Goal: Information Seeking & Learning: Learn about a topic

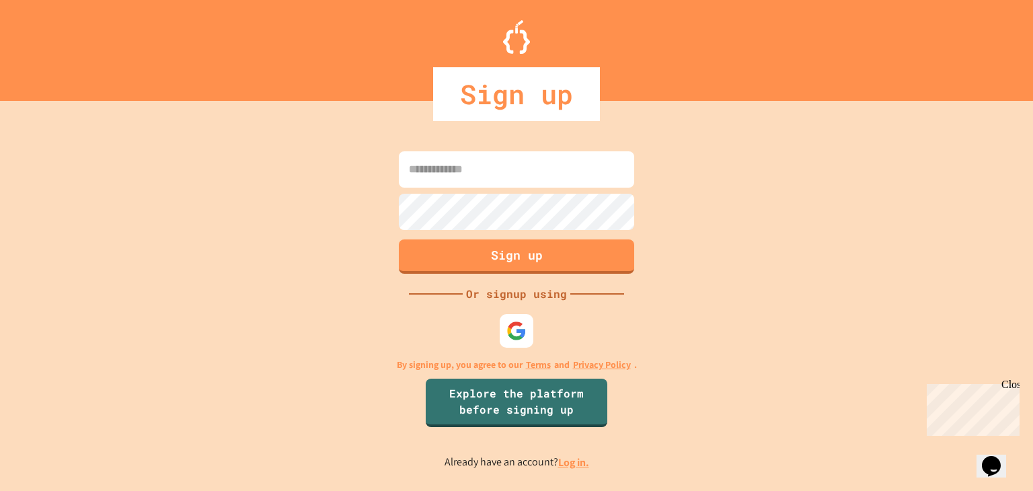
click at [477, 174] on input at bounding box center [516, 169] width 235 height 36
type input "*"
click at [521, 327] on img at bounding box center [517, 331] width 22 height 22
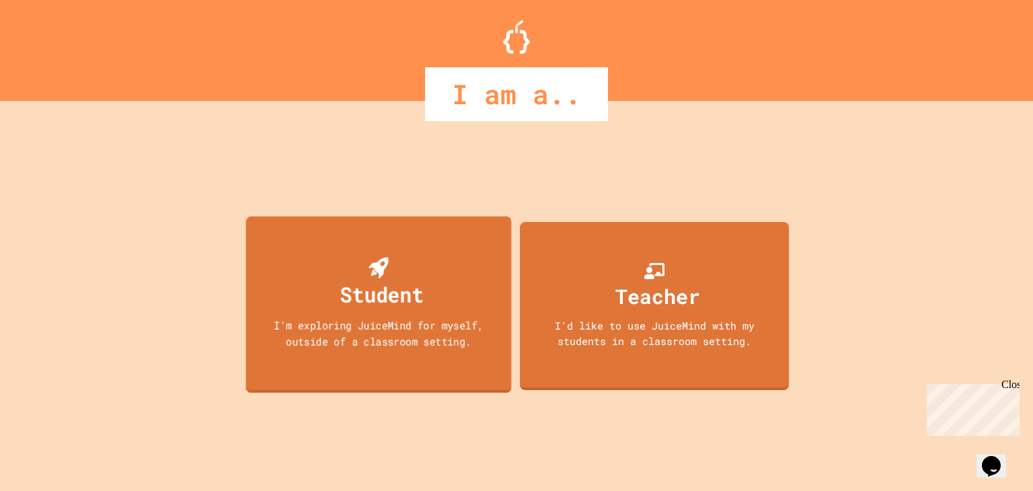
click at [427, 290] on div "Student I'm exploring JuiceMind for myself, outside of a classroom setting." at bounding box center [379, 305] width 266 height 177
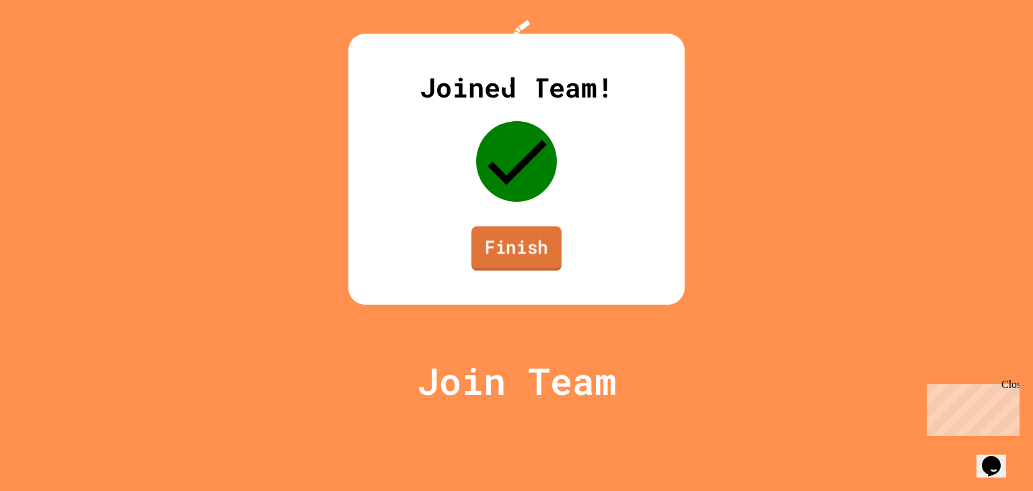
click at [522, 270] on link "Finish" at bounding box center [517, 248] width 90 height 44
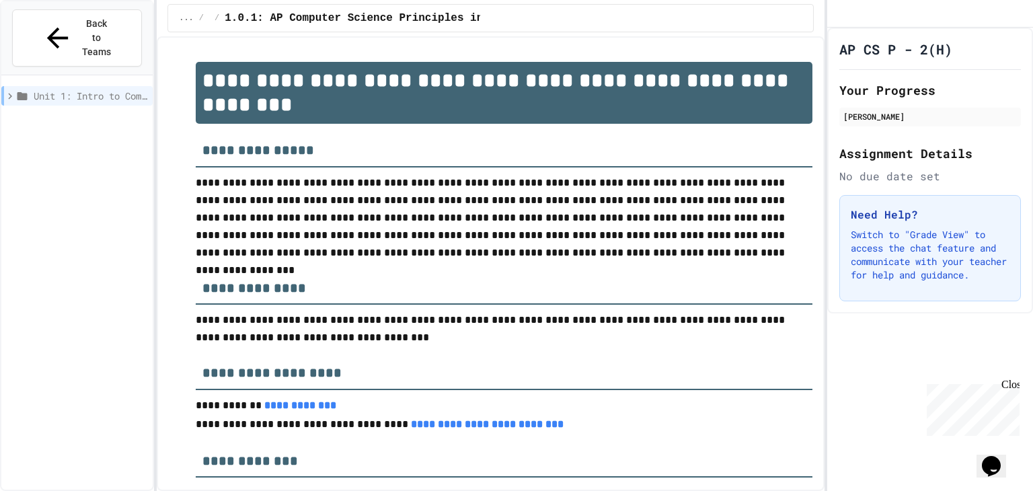
drag, startPoint x: 367, startPoint y: 0, endPoint x: 791, endPoint y: 18, distance: 424.8
click at [791, 18] on div "... / 1.0: Syllabus / 1.0.1: AP Computer Science Principles in Python Course Sy…" at bounding box center [490, 18] width 646 height 28
click at [57, 89] on span "Unit 1: Intro to Computer Science" at bounding box center [91, 96] width 114 height 14
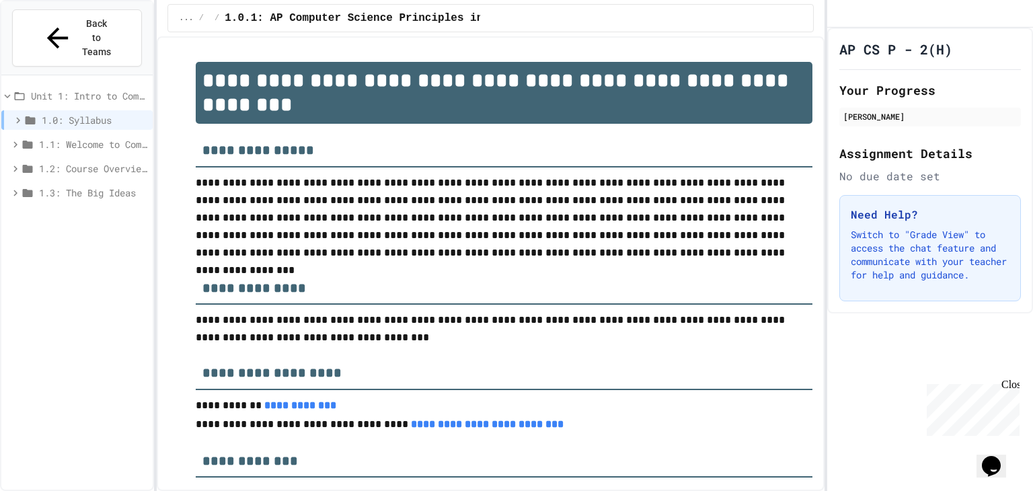
click at [89, 113] on span "1.0: Syllabus" at bounding box center [95, 120] width 106 height 14
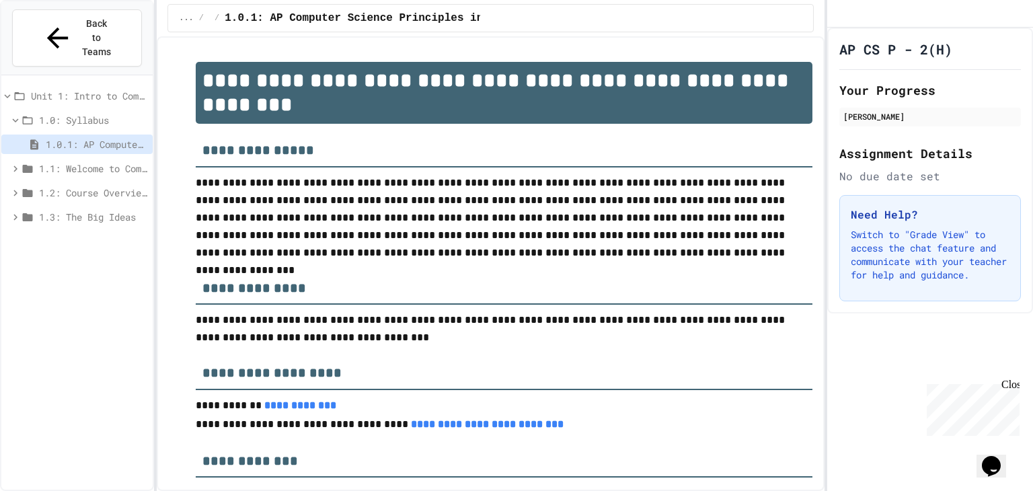
click at [91, 161] on span "1.1: Welcome to Computer Science" at bounding box center [93, 168] width 108 height 14
click at [102, 234] on span "1.2: Course Overview and the AP Exam" at bounding box center [93, 241] width 108 height 14
click at [100, 307] on span "1.3: The Big Ideas" at bounding box center [93, 314] width 108 height 14
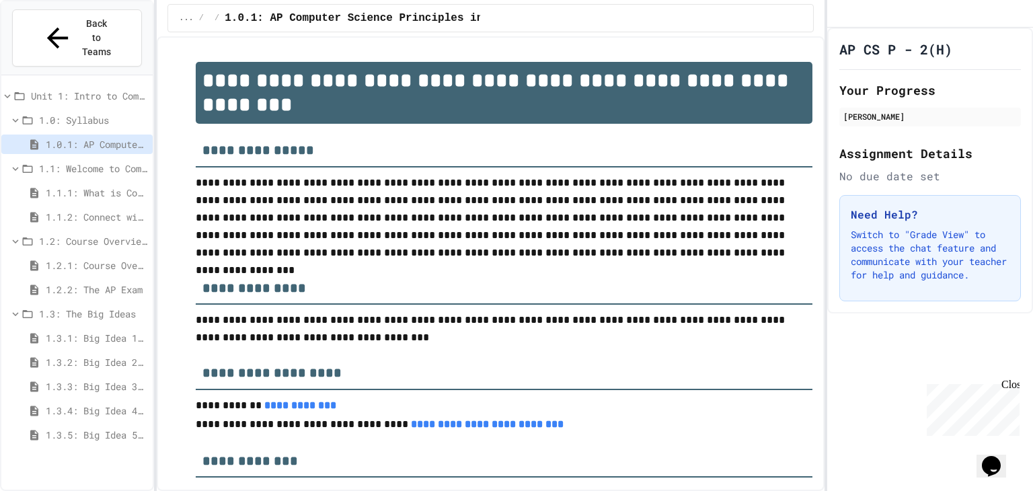
click at [67, 161] on span "1.1: Welcome to Computer Science" at bounding box center [93, 168] width 108 height 14
click at [70, 161] on span "1.1: Welcome to Computer Science" at bounding box center [93, 168] width 108 height 14
click at [66, 113] on span "1.0: Syllabus" at bounding box center [93, 120] width 108 height 14
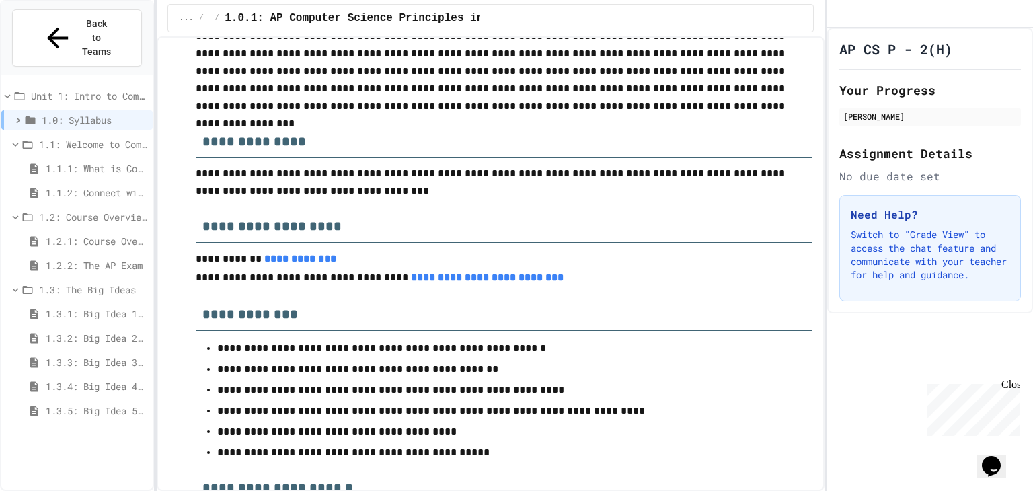
scroll to position [145, 0]
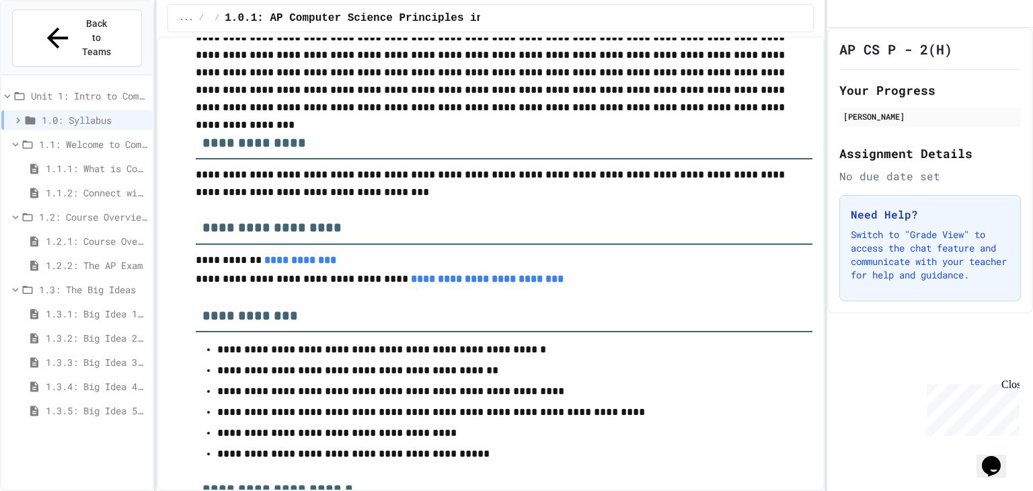
click at [86, 113] on span "1.0: Syllabus" at bounding box center [95, 120] width 106 height 14
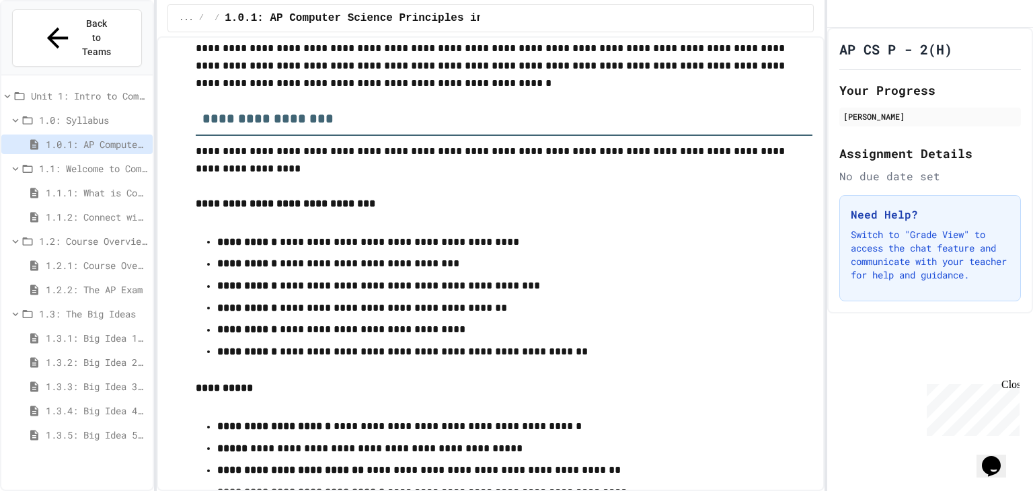
scroll to position [3101, 0]
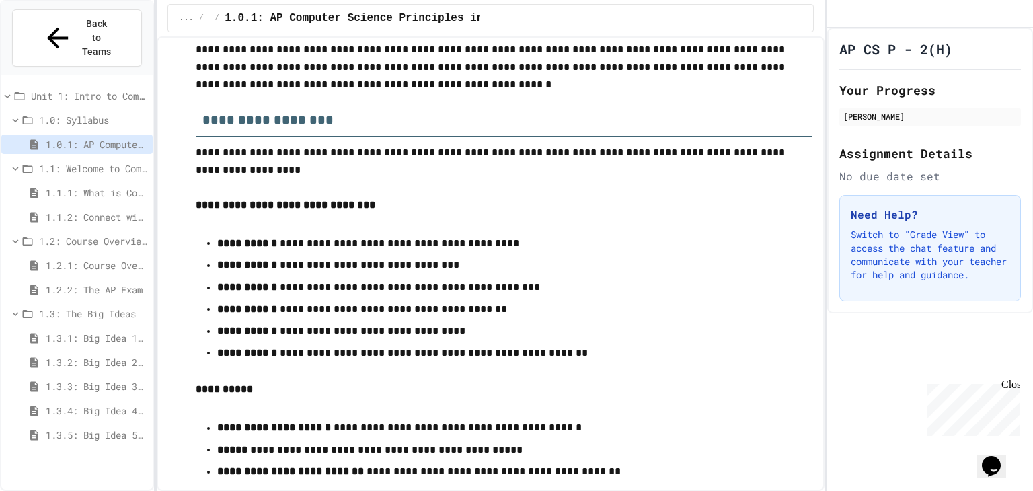
click at [61, 161] on span "1.1: Welcome to Computer Science" at bounding box center [93, 168] width 108 height 14
click at [66, 161] on span "1.1: Welcome to Computer Science" at bounding box center [93, 168] width 108 height 14
click at [77, 161] on span "1.1: Welcome to Computer Science" at bounding box center [93, 168] width 108 height 14
click at [75, 161] on span "1.1: Welcome to Computer Science" at bounding box center [93, 168] width 108 height 14
click at [77, 186] on span "1.1.1: What is Computer Science?" at bounding box center [97, 193] width 102 height 14
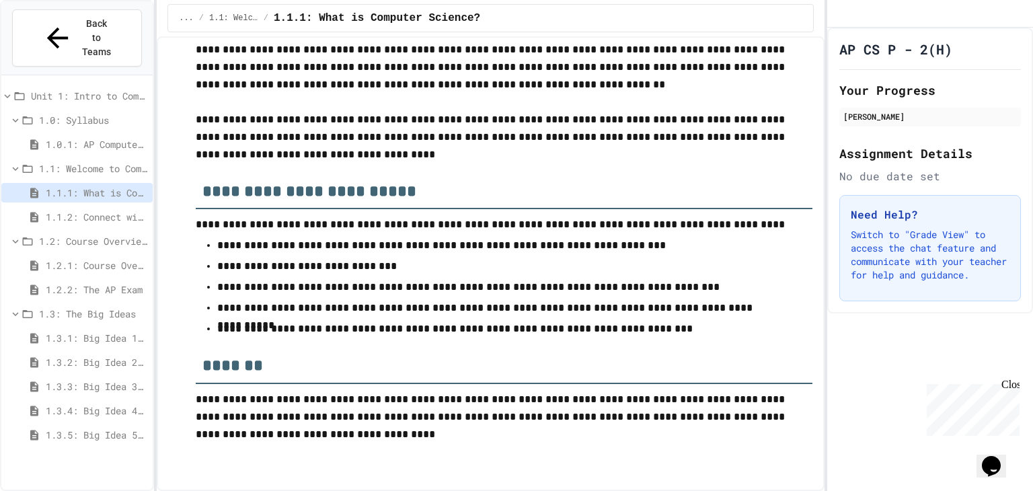
scroll to position [5611, 0]
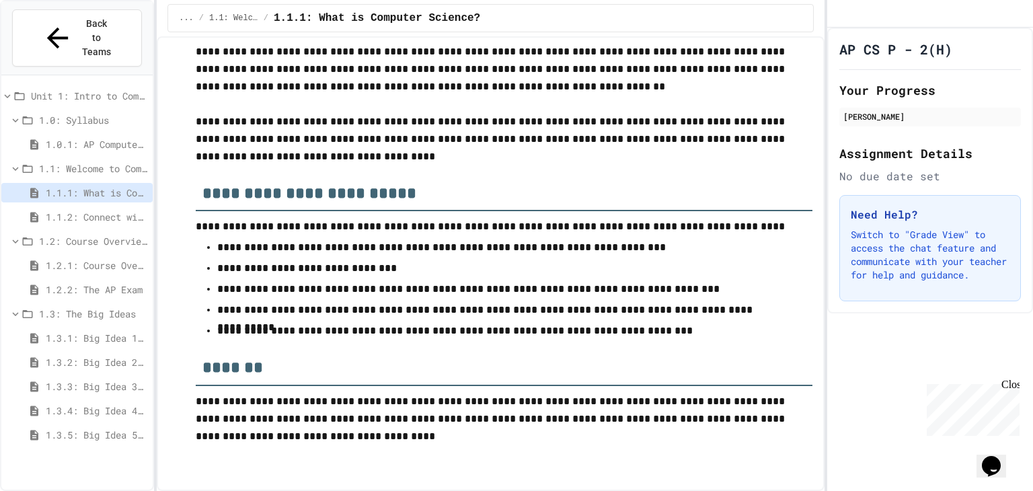
click at [110, 210] on span "1.1.2: Connect with Your World" at bounding box center [97, 217] width 102 height 14
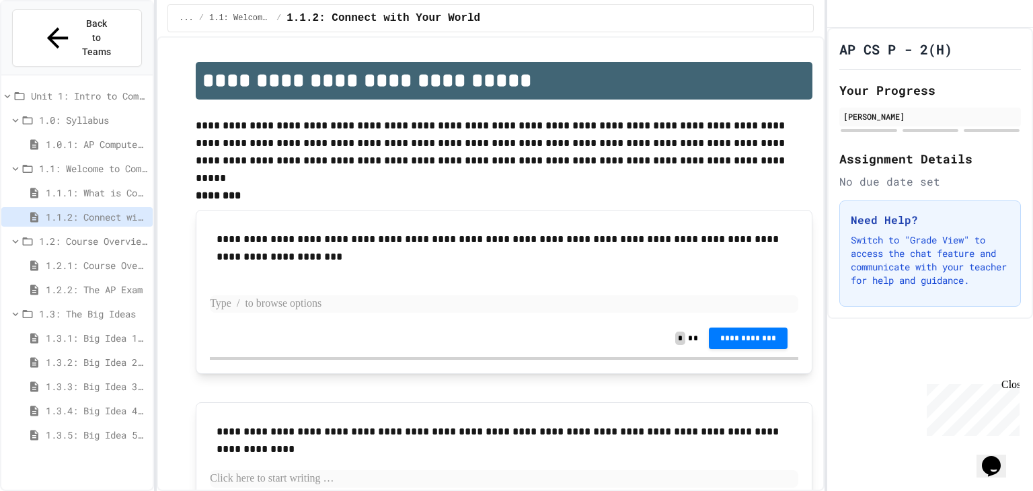
click at [276, 307] on p at bounding box center [504, 303] width 589 height 17
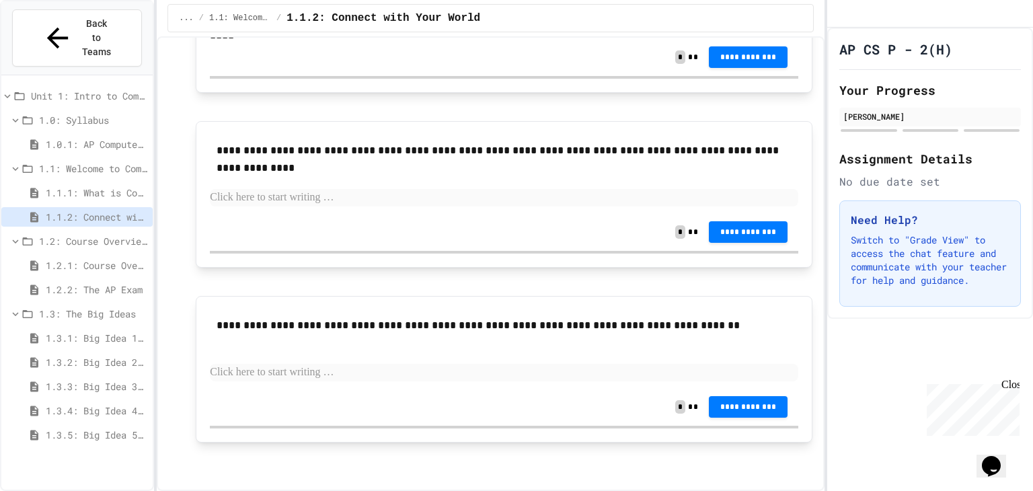
scroll to position [298, 0]
click at [389, 200] on p at bounding box center [504, 198] width 589 height 17
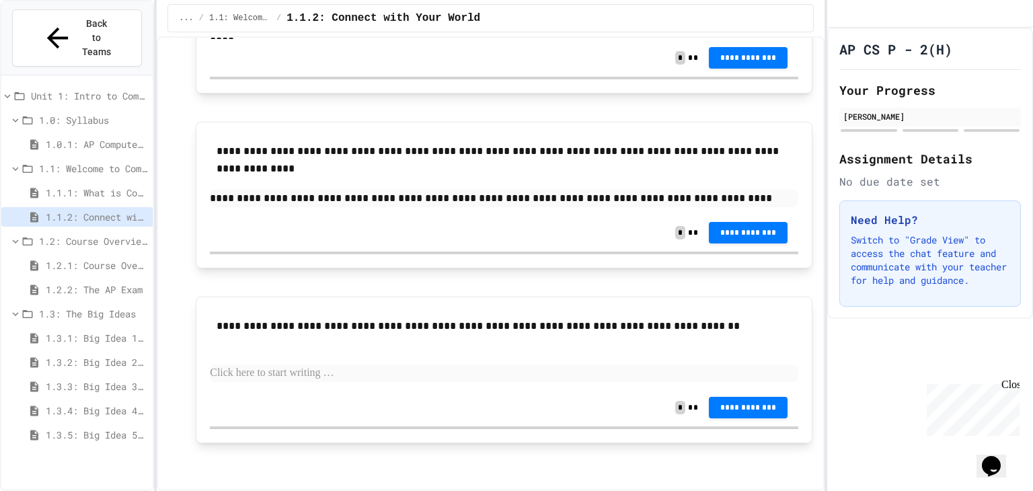
click at [271, 363] on div "**********" at bounding box center [504, 350] width 589 height 78
click at [274, 373] on p at bounding box center [504, 373] width 589 height 17
click at [276, 373] on p at bounding box center [504, 373] width 589 height 17
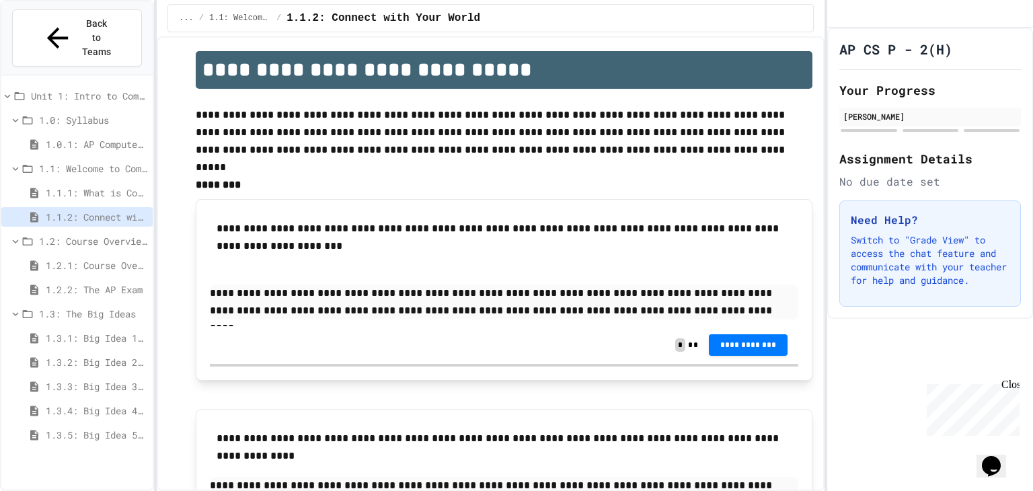
scroll to position [12, 0]
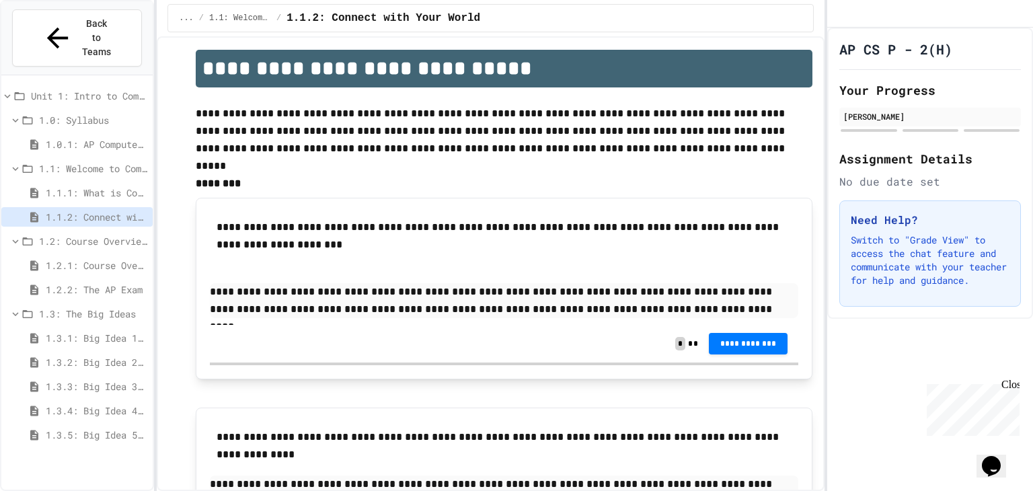
click at [80, 234] on span "1.2: Course Overview and the AP Exam" at bounding box center [93, 241] width 108 height 14
click at [78, 258] on span "1.2.1: Course Overview" at bounding box center [97, 265] width 102 height 14
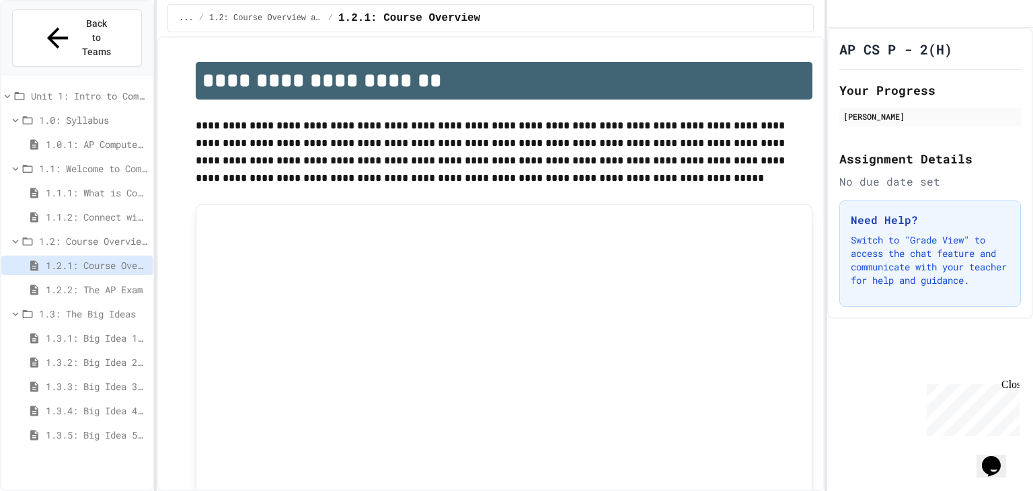
click at [79, 210] on span "1.1.2: Connect with Your World" at bounding box center [97, 217] width 102 height 14
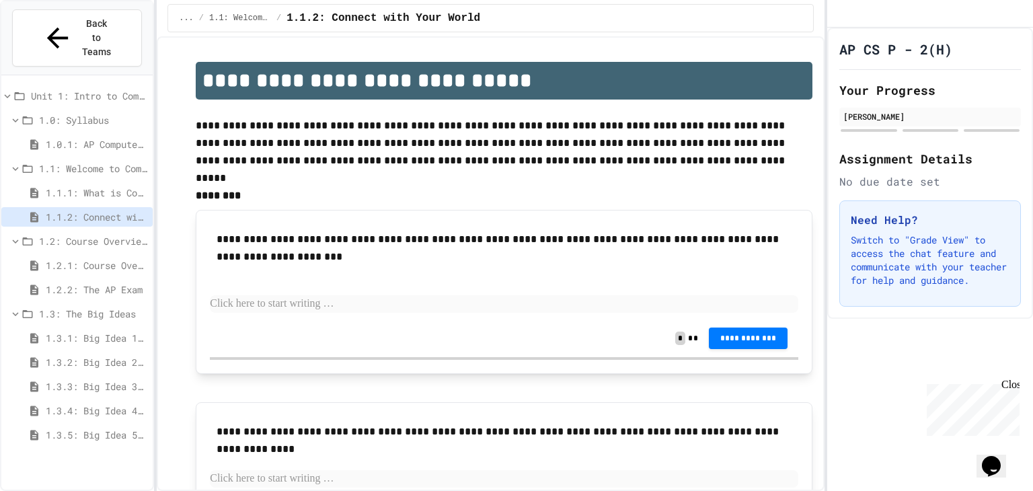
scroll to position [150, 0]
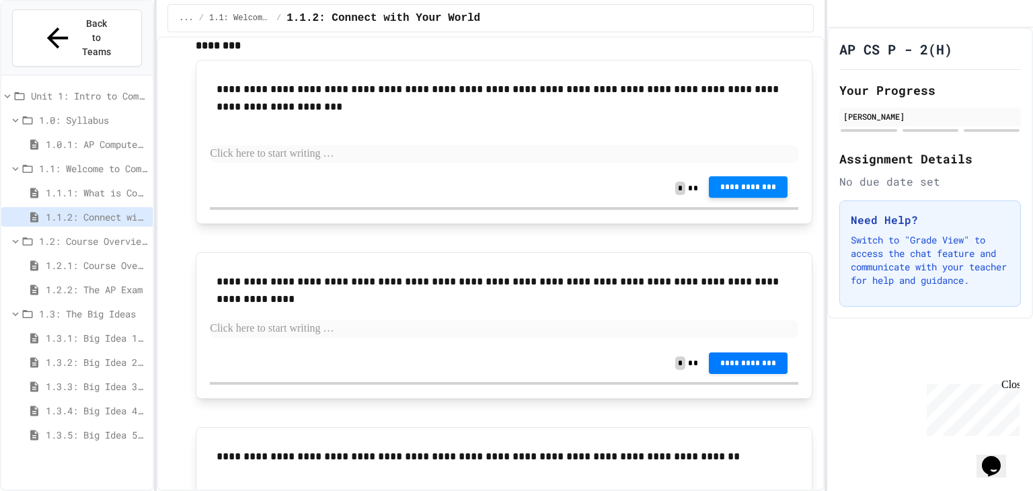
click at [721, 188] on span "**********" at bounding box center [749, 187] width 58 height 11
click at [525, 326] on p at bounding box center [504, 328] width 589 height 17
click at [264, 170] on div "**********" at bounding box center [504, 122] width 589 height 96
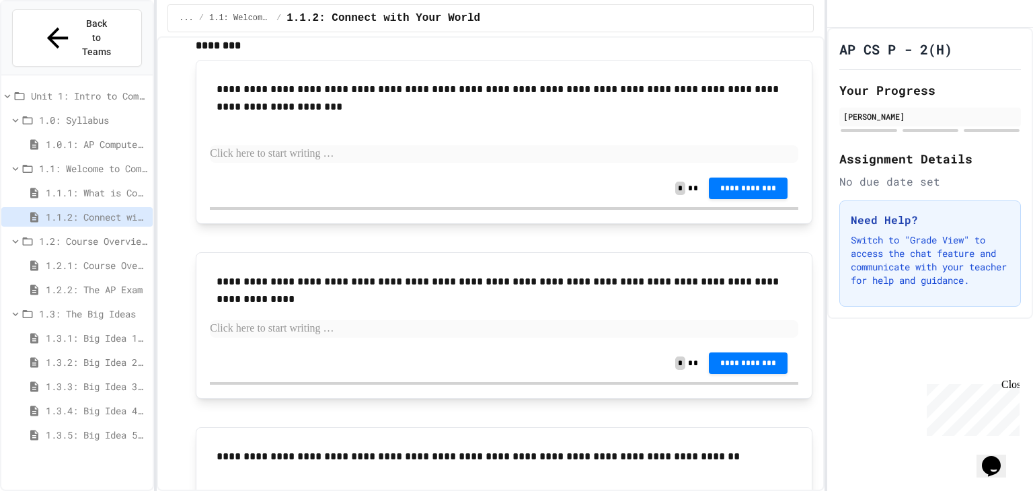
click at [264, 162] on p at bounding box center [504, 153] width 589 height 17
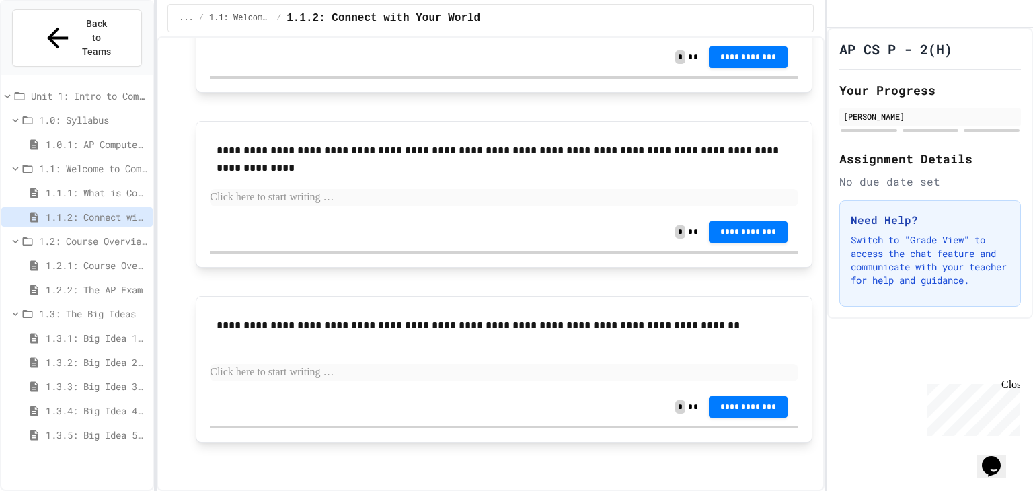
scroll to position [0, 0]
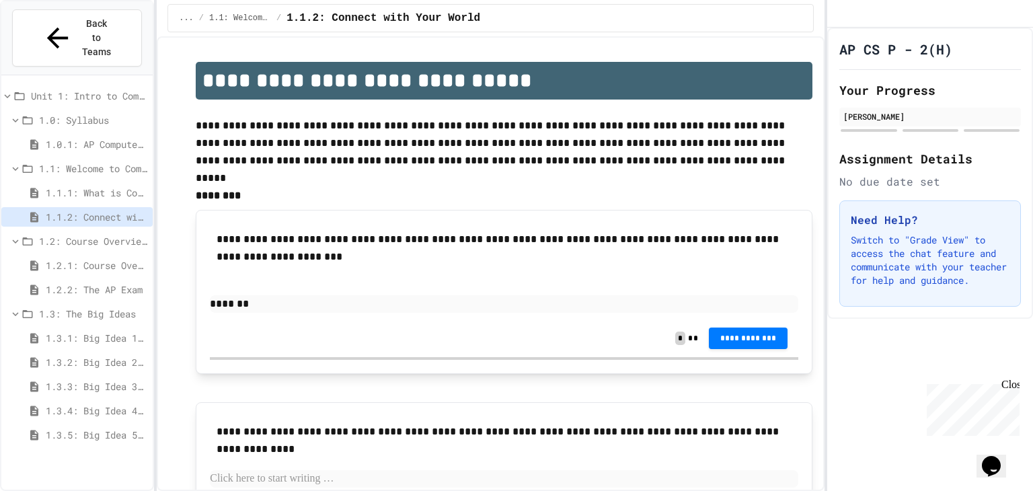
click at [96, 283] on span "1.2.2: The AP Exam" at bounding box center [97, 290] width 102 height 14
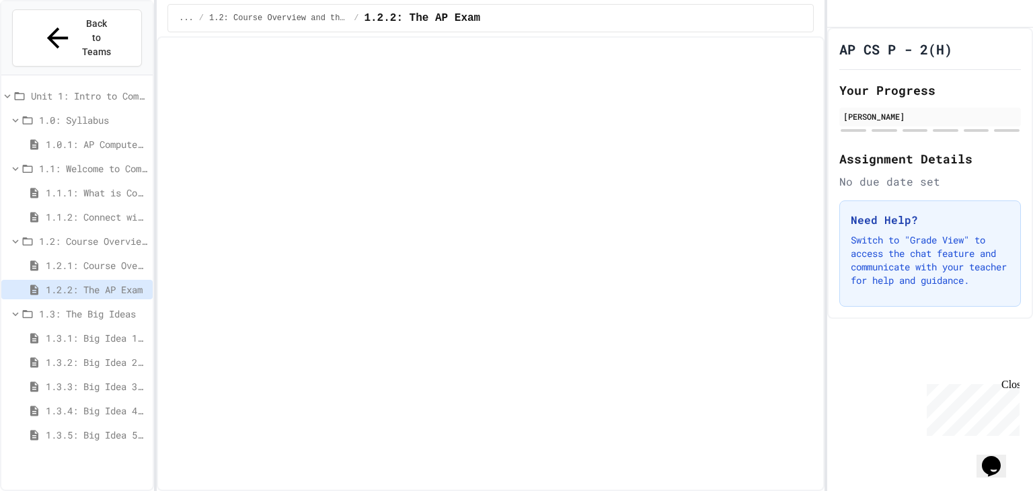
click at [83, 258] on span "1.2.1: Course Overview" at bounding box center [97, 265] width 102 height 14
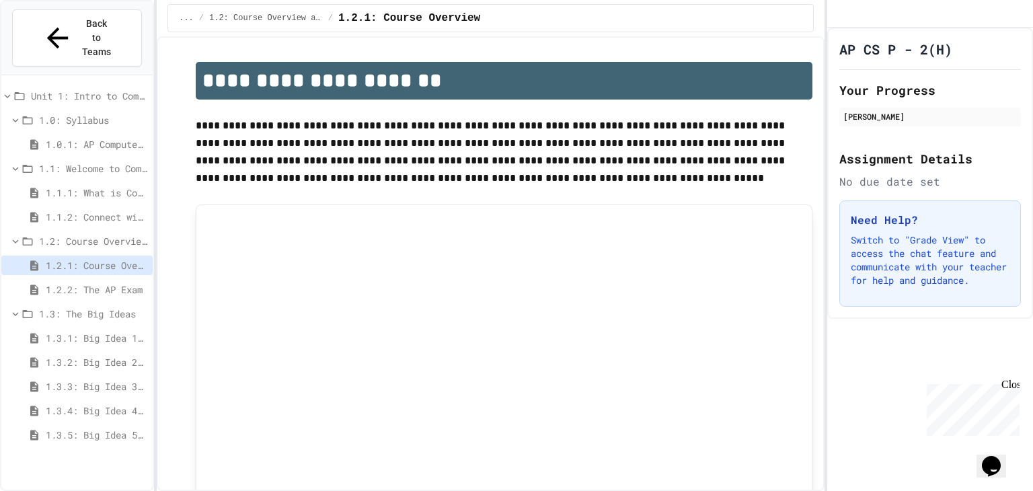
click at [73, 210] on span "1.1.2: Connect with Your World" at bounding box center [97, 217] width 102 height 14
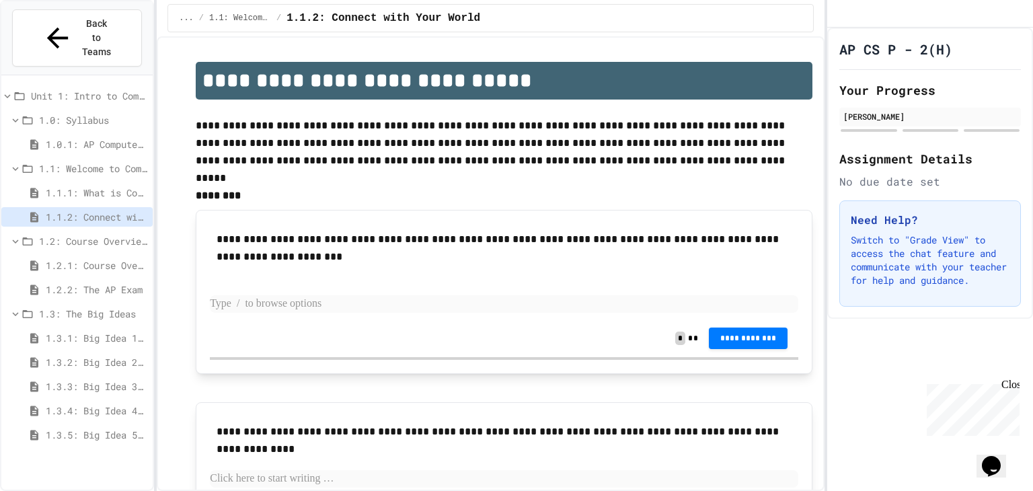
click at [297, 305] on p at bounding box center [504, 303] width 589 height 17
click at [753, 339] on span "**********" at bounding box center [749, 337] width 58 height 11
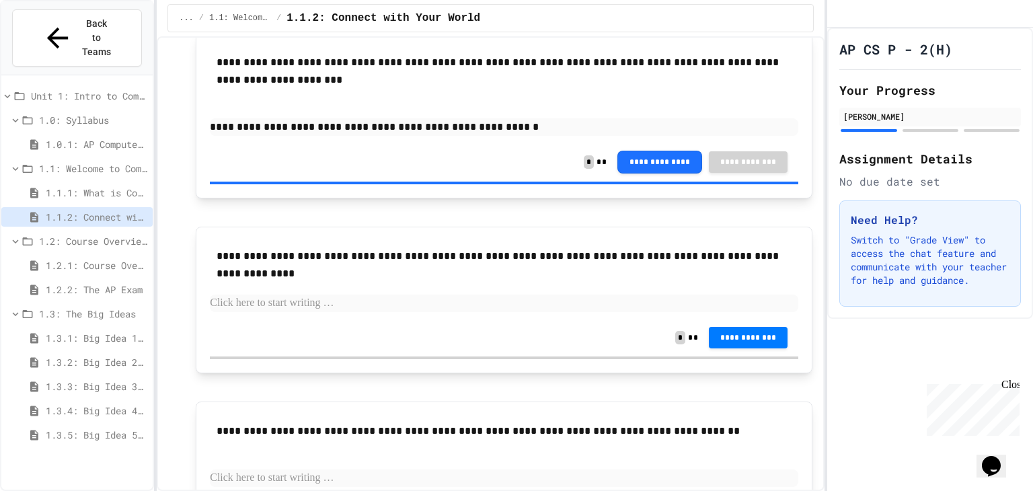
scroll to position [176, 0]
click at [400, 357] on div "**********" at bounding box center [504, 339] width 589 height 38
click at [398, 320] on div "**********" at bounding box center [504, 339] width 589 height 38
click at [380, 303] on p at bounding box center [504, 303] width 589 height 17
click at [724, 330] on button "**********" at bounding box center [748, 339] width 79 height 22
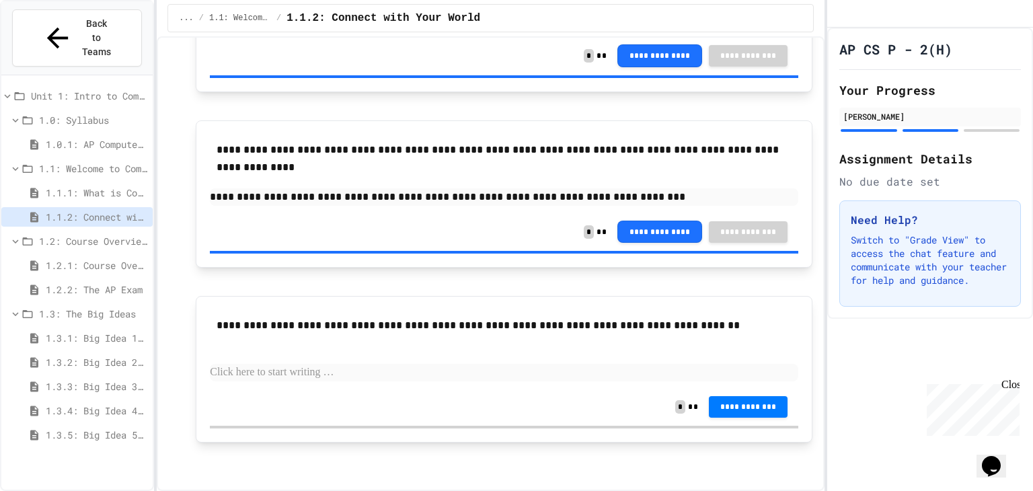
scroll to position [283, 0]
click at [391, 376] on p at bounding box center [504, 373] width 589 height 17
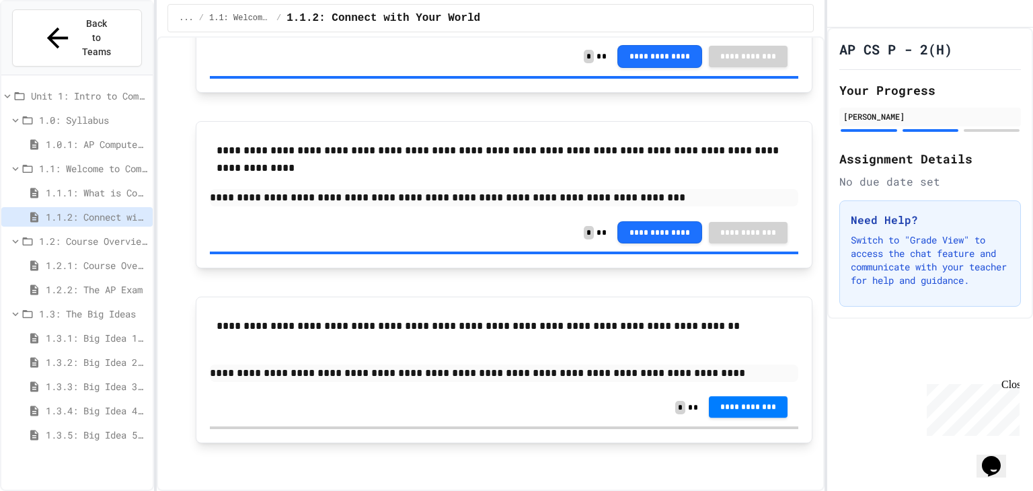
click at [739, 398] on button "**********" at bounding box center [748, 408] width 79 height 22
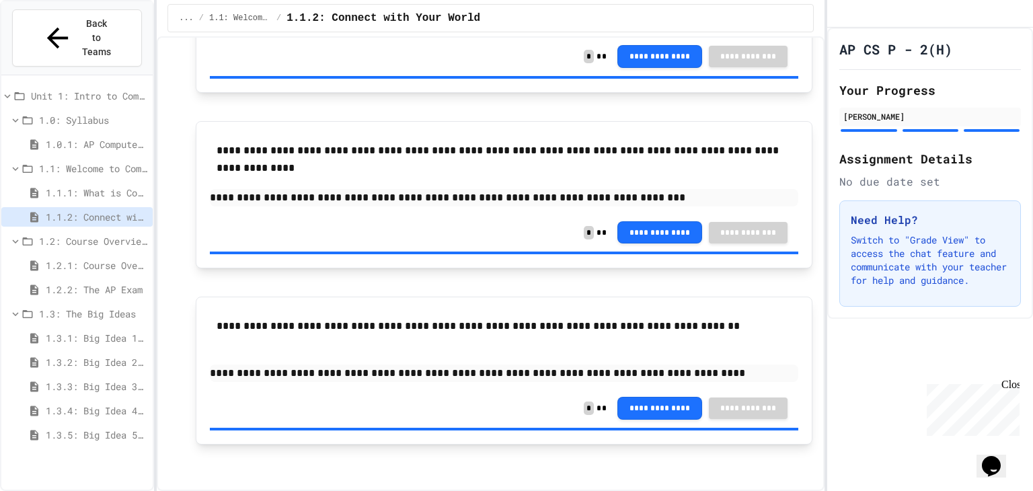
click at [112, 258] on span "1.2.1: Course Overview" at bounding box center [97, 265] width 102 height 14
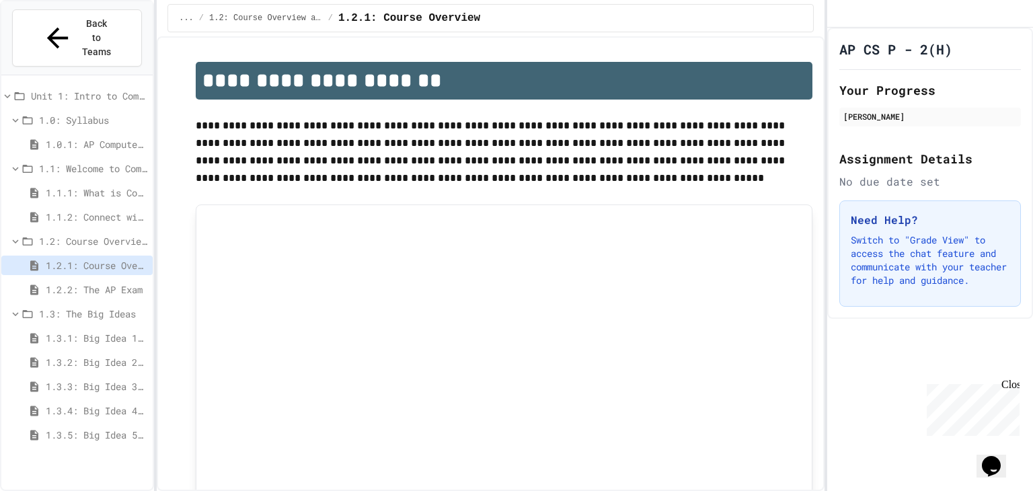
click at [85, 283] on span "1.2.2: The AP Exam" at bounding box center [97, 290] width 102 height 14
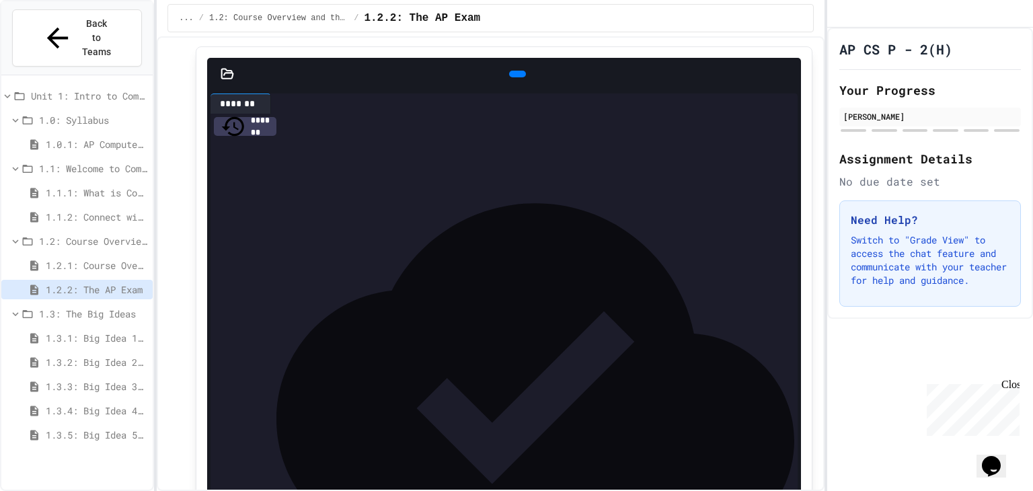
scroll to position [2809, 0]
click at [231, 67] on icon at bounding box center [227, 71] width 11 height 9
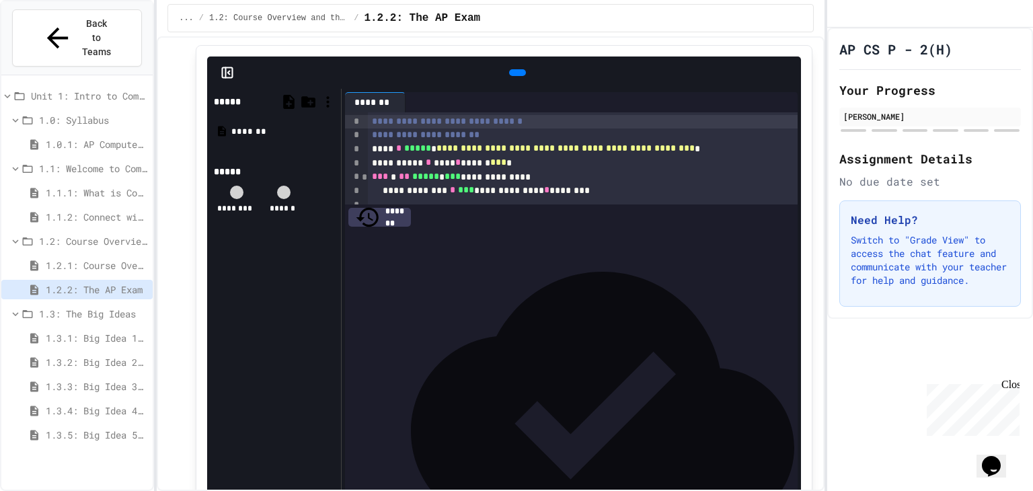
click at [226, 66] on icon at bounding box center [227, 72] width 13 height 13
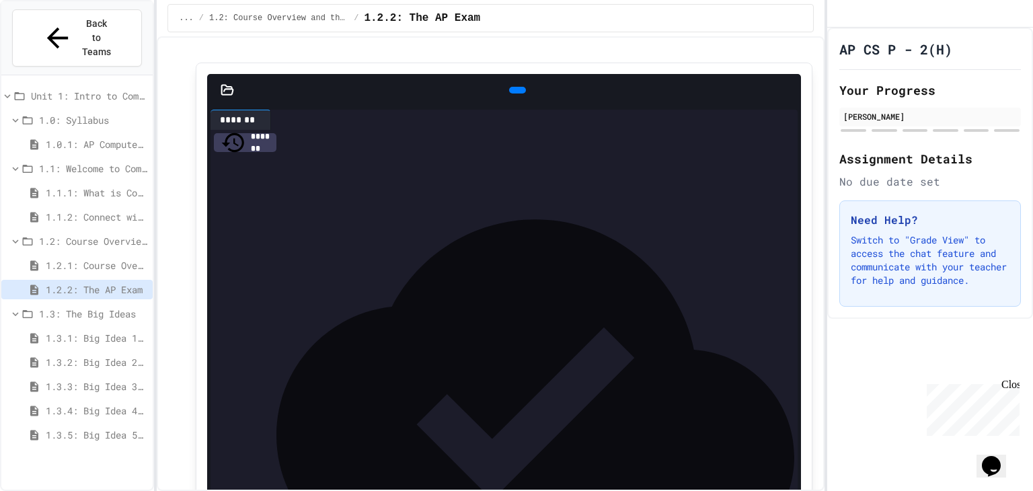
scroll to position [2793, 0]
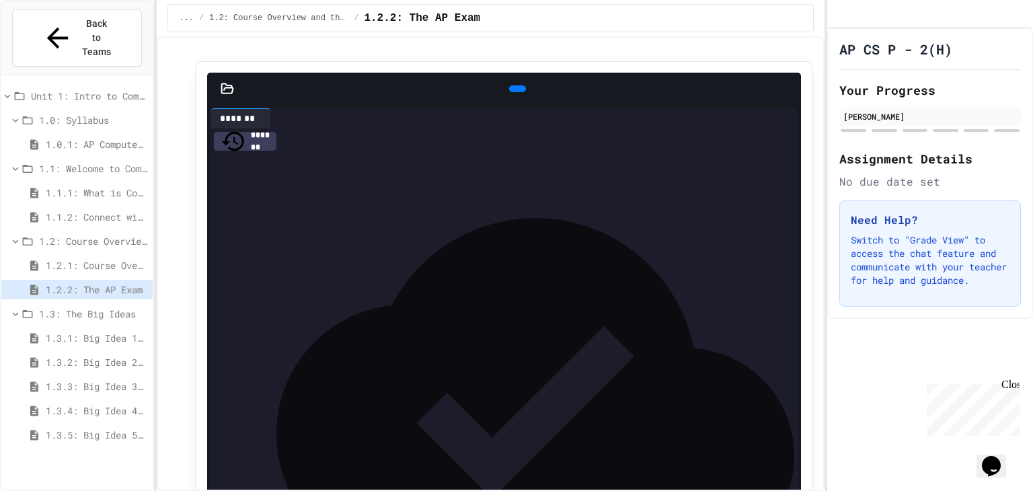
click at [268, 269] on span "**********" at bounding box center [293, 273] width 75 height 9
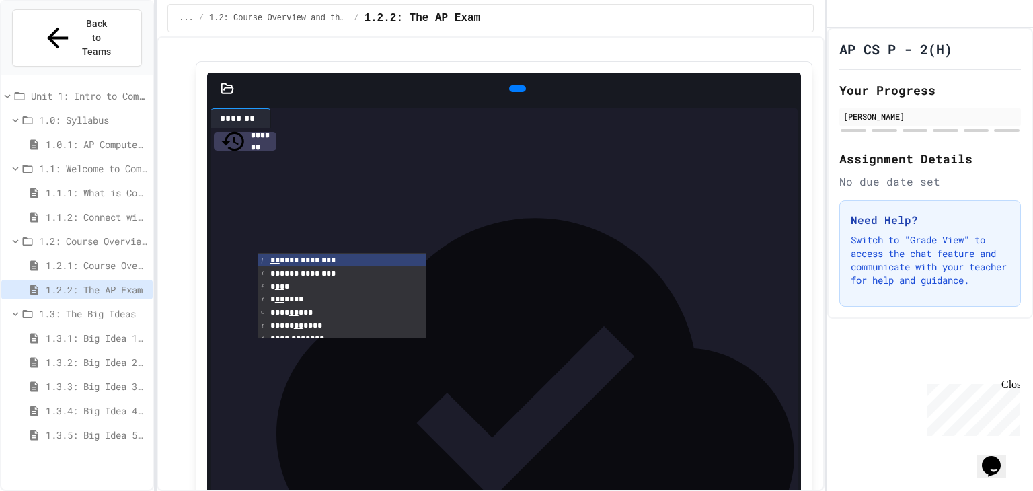
click at [180, 200] on div "**********" at bounding box center [491, 253] width 644 height 5996
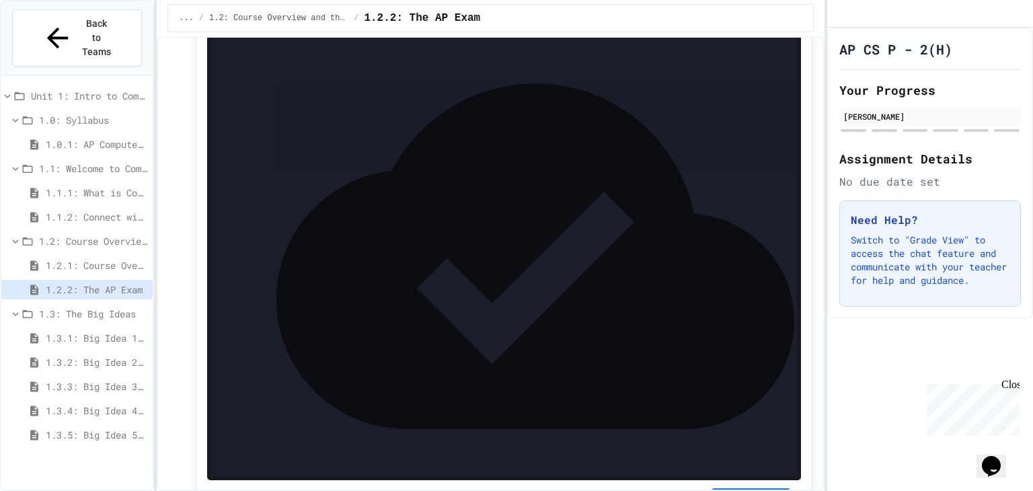
scroll to position [2927, 0]
click at [106, 307] on span "1.3: The Big Ideas" at bounding box center [93, 314] width 108 height 14
click at [83, 331] on span "1.3.1: Big Idea 1 - Creative Development" at bounding box center [97, 338] width 102 height 14
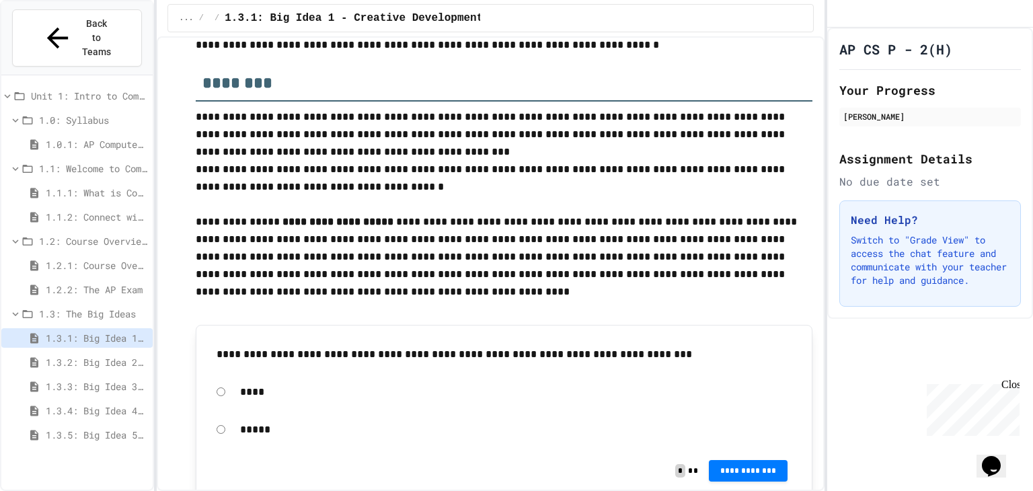
scroll to position [149, 0]
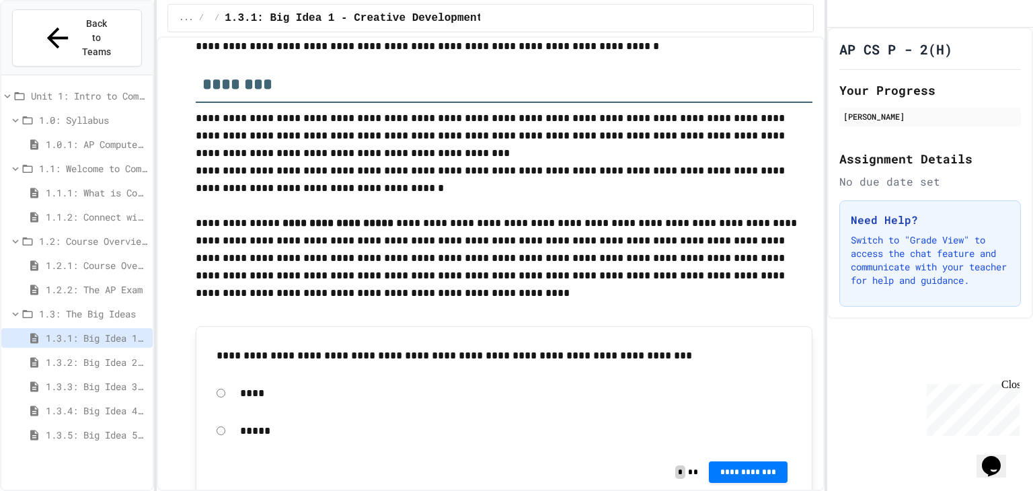
click at [251, 264] on p "**********" at bounding box center [504, 259] width 617 height 89
click at [281, 267] on p "**********" at bounding box center [504, 259] width 617 height 89
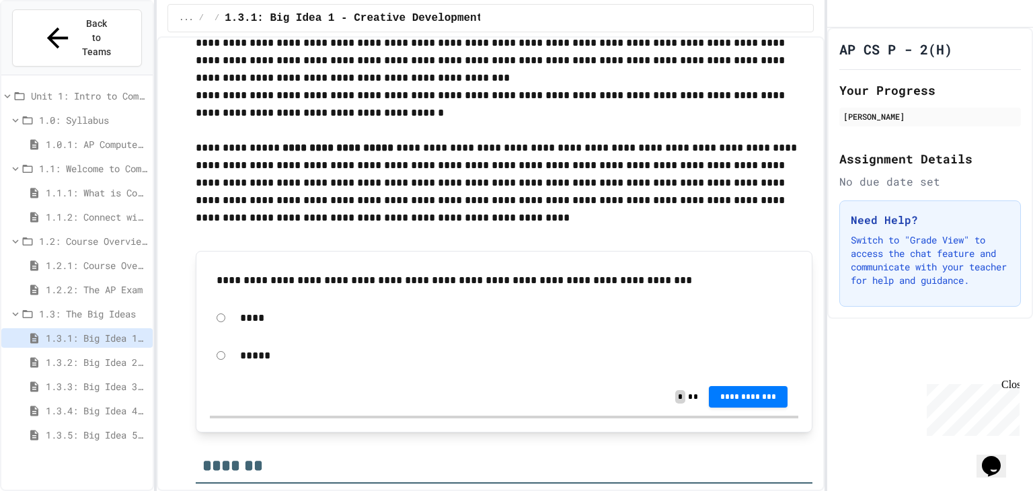
scroll to position [211, 0]
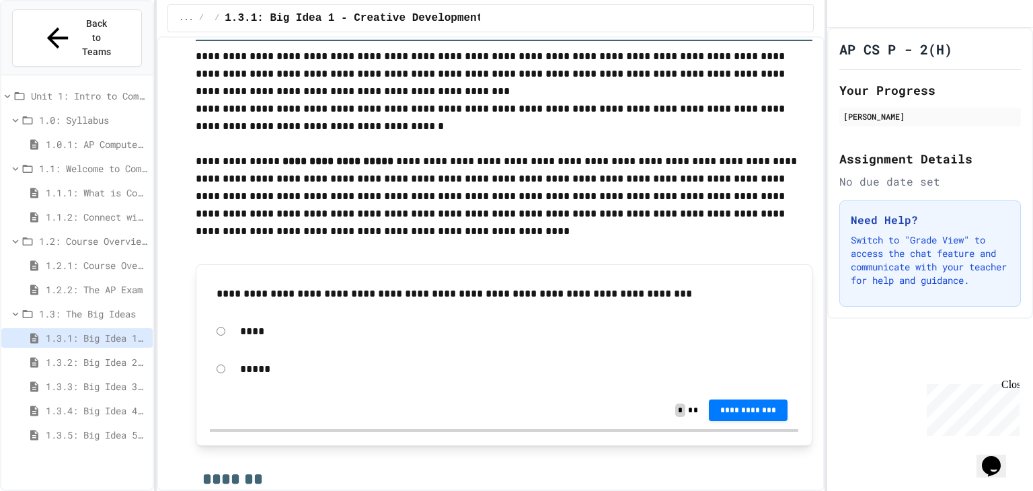
click at [64, 258] on span "1.2.1: Course Overview" at bounding box center [97, 265] width 102 height 14
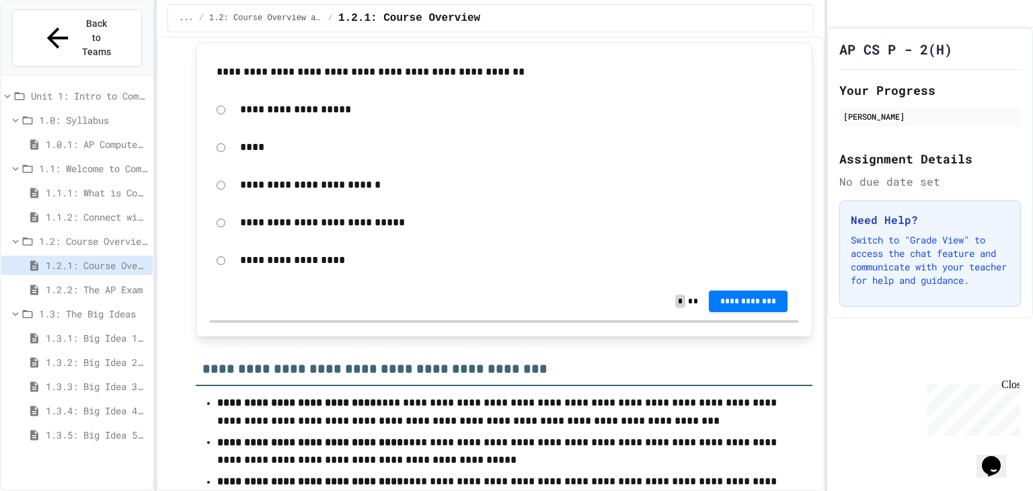
scroll to position [1327, 0]
click at [225, 151] on div "****" at bounding box center [504, 146] width 589 height 31
click at [739, 319] on div "**********" at bounding box center [504, 301] width 589 height 38
click at [729, 306] on span "**********" at bounding box center [749, 300] width 58 height 11
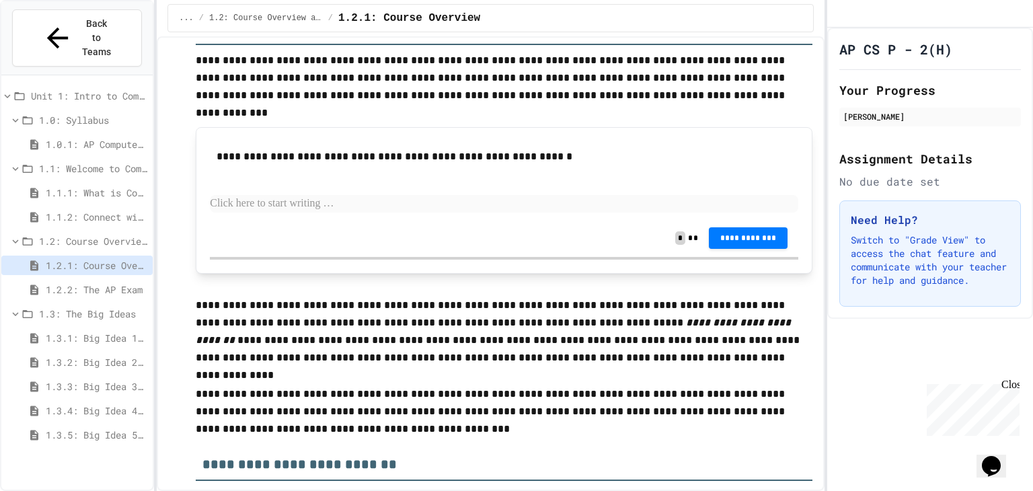
scroll to position [592, 0]
click at [406, 200] on p at bounding box center [504, 203] width 589 height 17
click at [69, 331] on span "1.3.1: Big Idea 1 - Creative Development" at bounding box center [97, 338] width 102 height 14
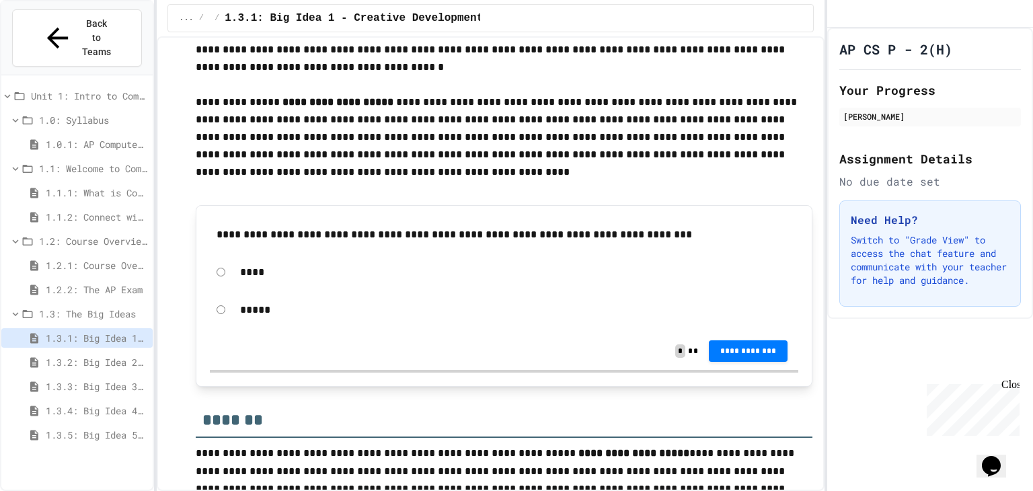
scroll to position [269, 0]
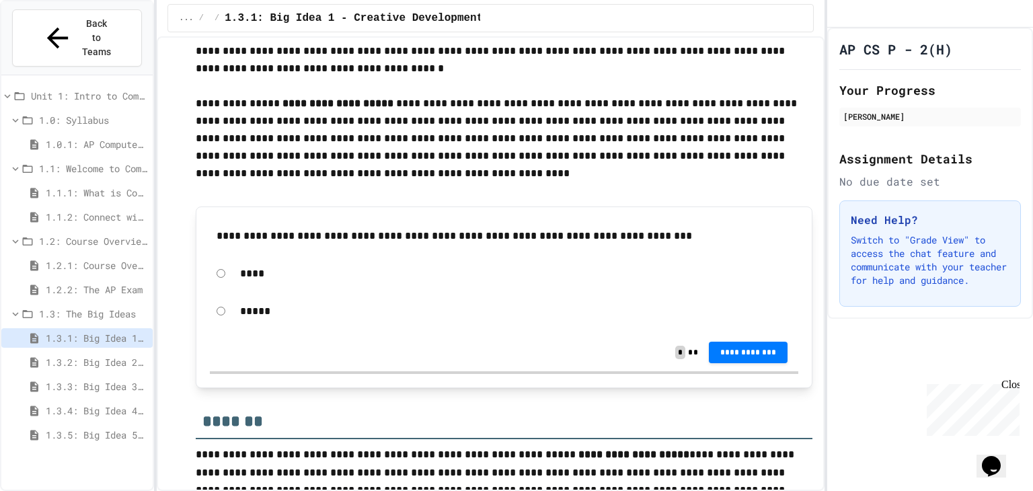
click at [94, 258] on span "1.2.1: Course Overview" at bounding box center [97, 265] width 102 height 14
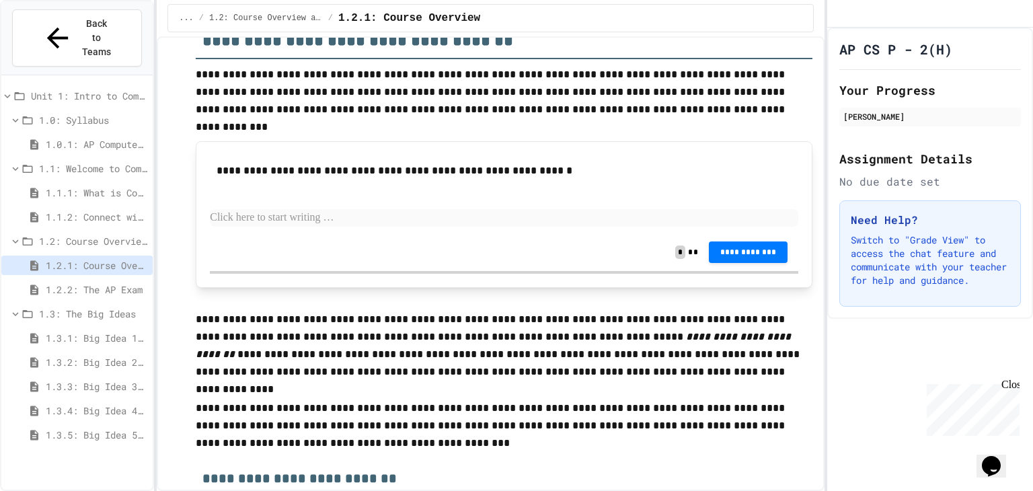
scroll to position [579, 0]
click at [245, 223] on p at bounding box center [504, 217] width 589 height 17
click at [720, 246] on span "**********" at bounding box center [749, 251] width 58 height 11
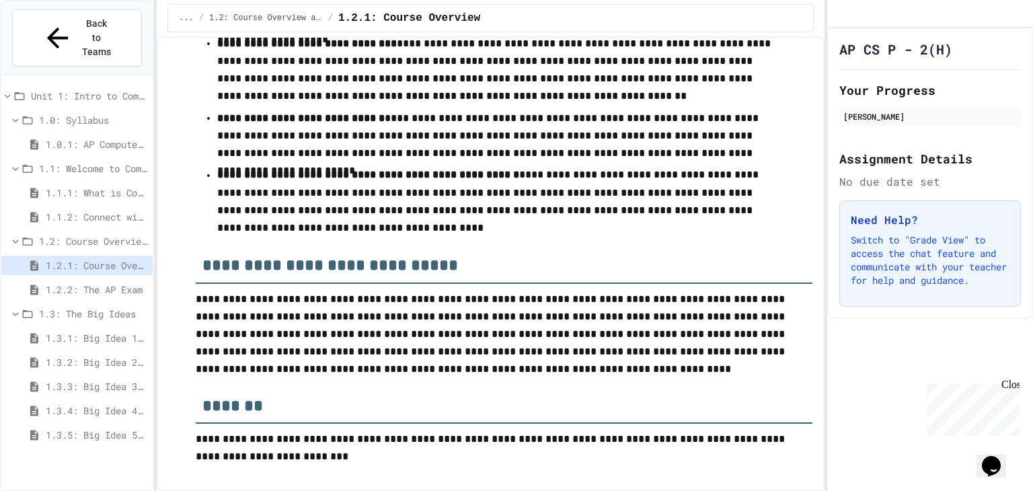
scroll to position [2144, 0]
click at [71, 328] on div "1.3.1: Big Idea 1 - Creative Development" at bounding box center [76, 338] width 151 height 20
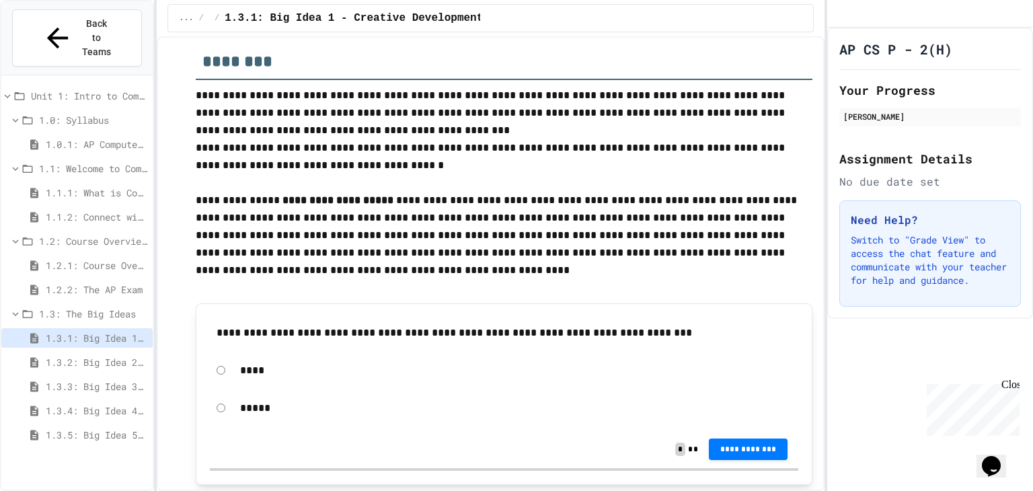
scroll to position [170, 0]
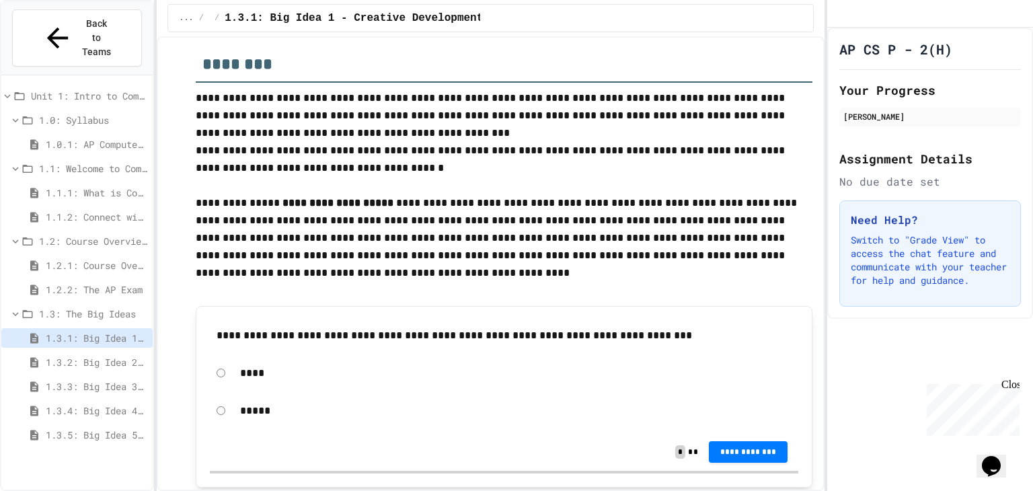
click at [215, 404] on div "*****" at bounding box center [504, 411] width 589 height 31
click at [226, 409] on div "*****" at bounding box center [504, 411] width 589 height 31
click at [709, 445] on button "**********" at bounding box center [748, 451] width 79 height 22
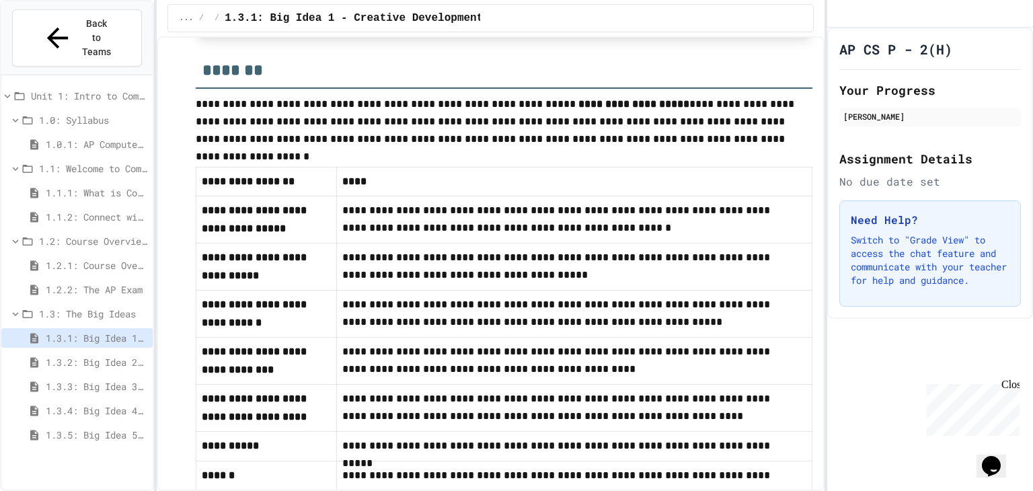
scroll to position [451, 0]
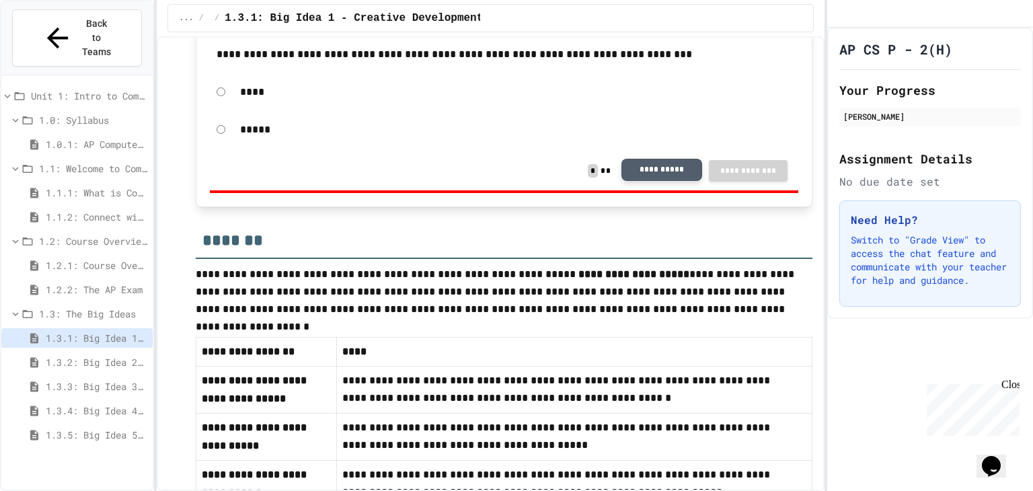
click at [670, 173] on button "**********" at bounding box center [662, 170] width 81 height 23
click at [75, 283] on span "1.2.2: The AP Exam" at bounding box center [97, 290] width 102 height 14
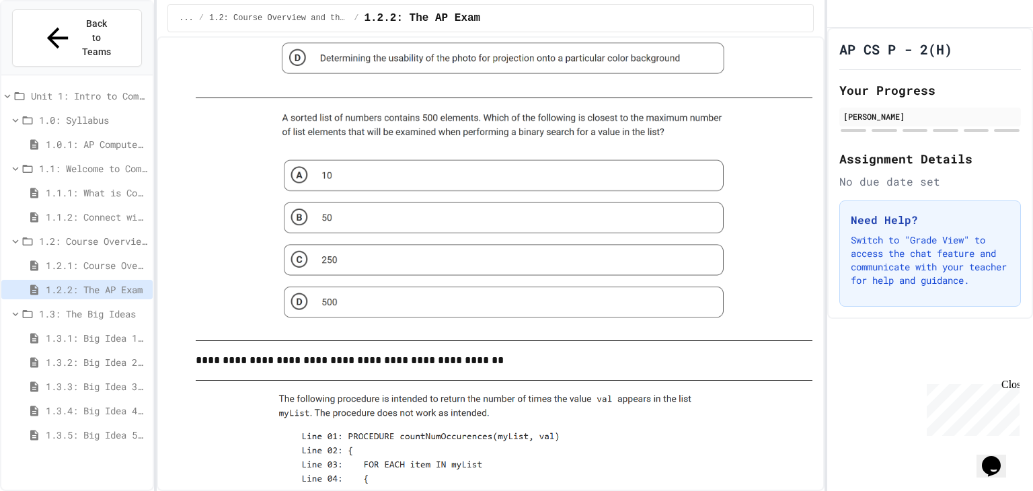
scroll to position [648, 0]
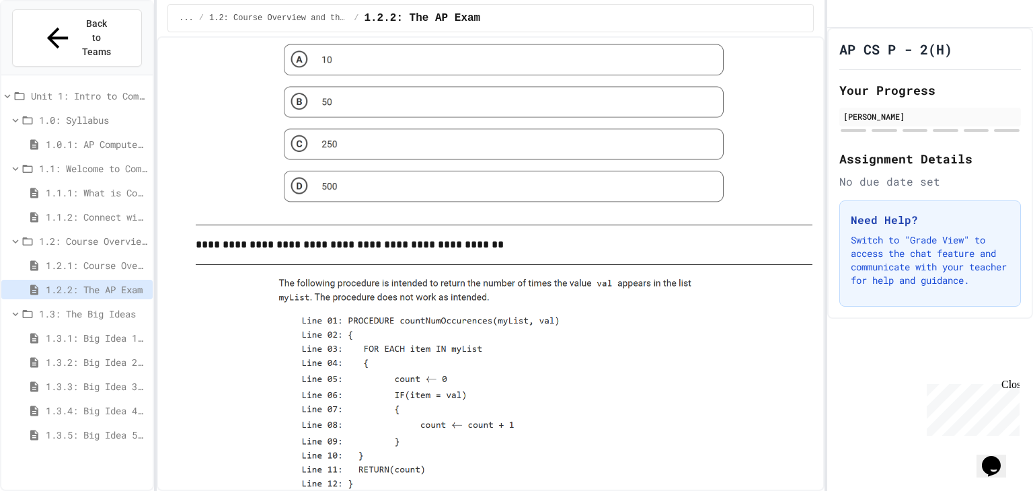
click at [302, 139] on img at bounding box center [504, 103] width 463 height 221
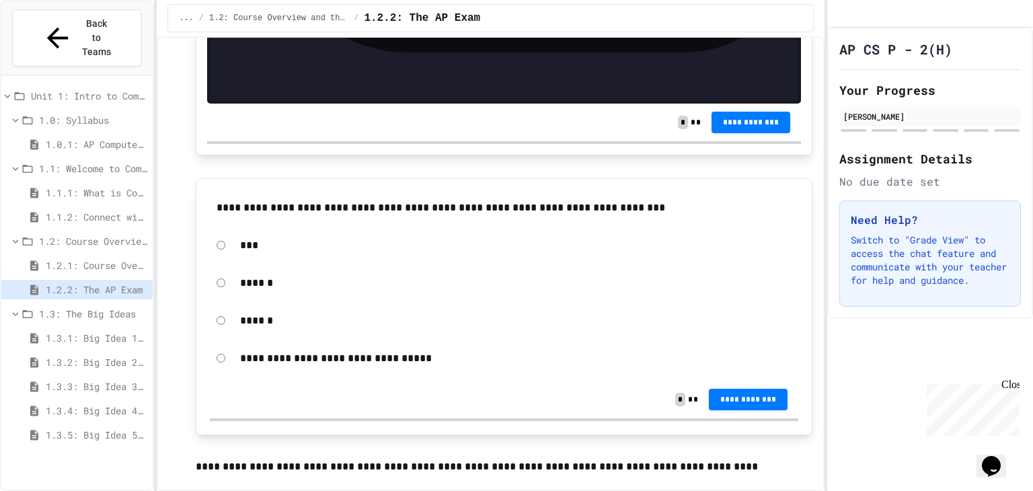
scroll to position [3304, 0]
click at [730, 393] on span "**********" at bounding box center [749, 398] width 58 height 11
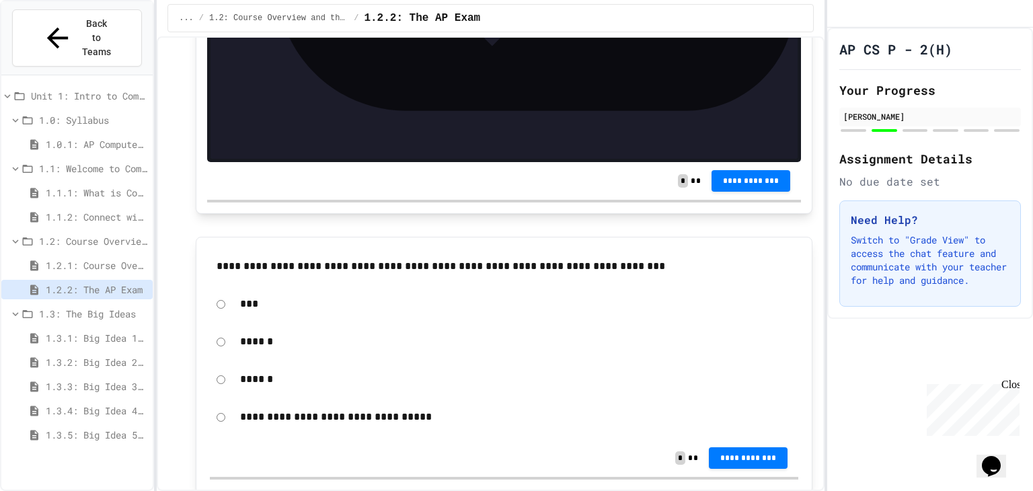
scroll to position [4192, 0]
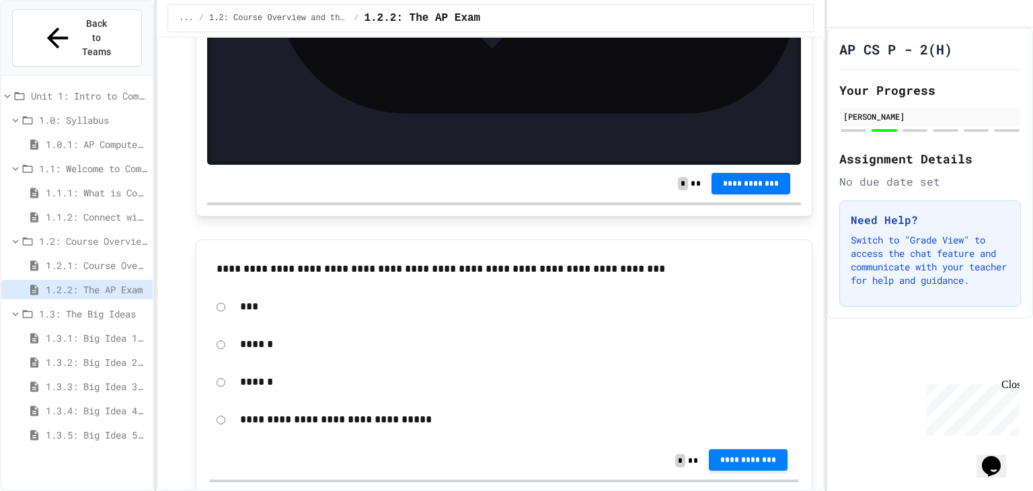
click at [721, 455] on span "**********" at bounding box center [749, 460] width 58 height 11
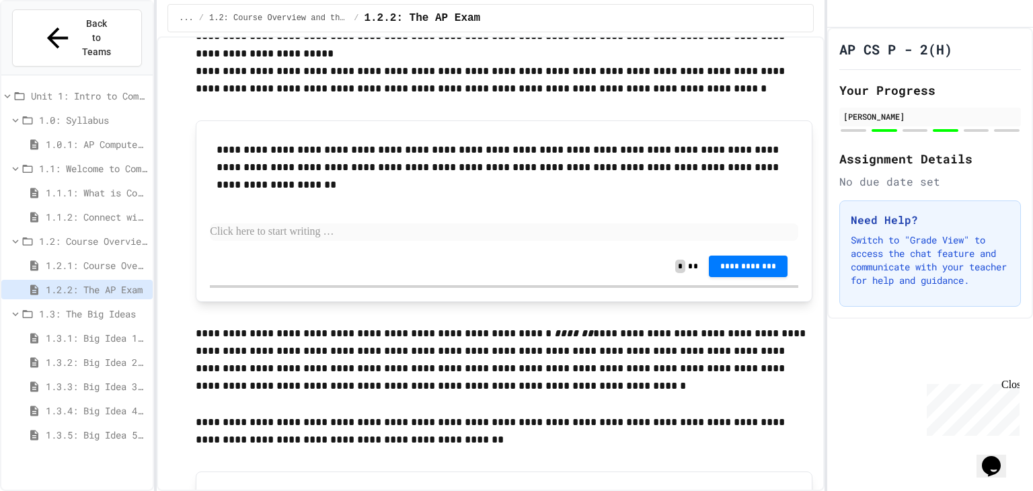
scroll to position [5029, 0]
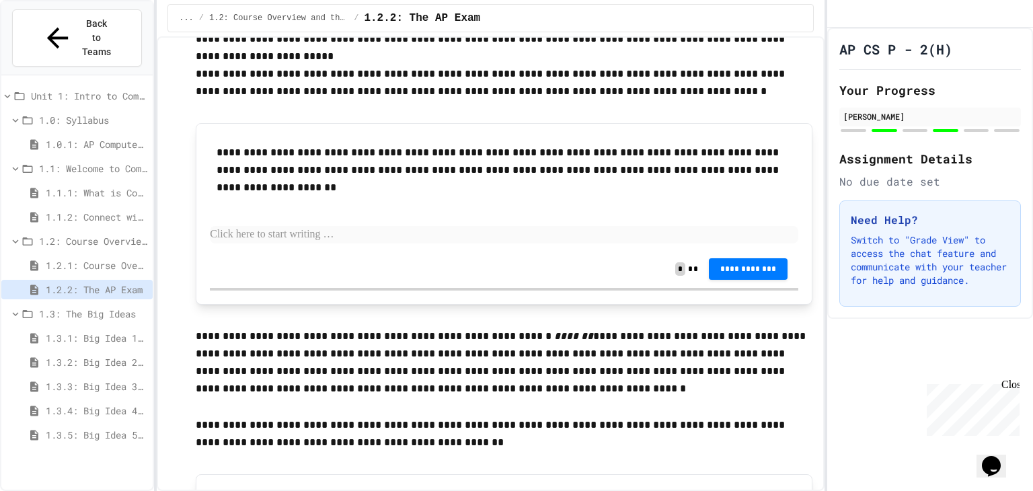
click at [75, 331] on span "1.3.1: Big Idea 1 - Creative Development" at bounding box center [97, 338] width 102 height 14
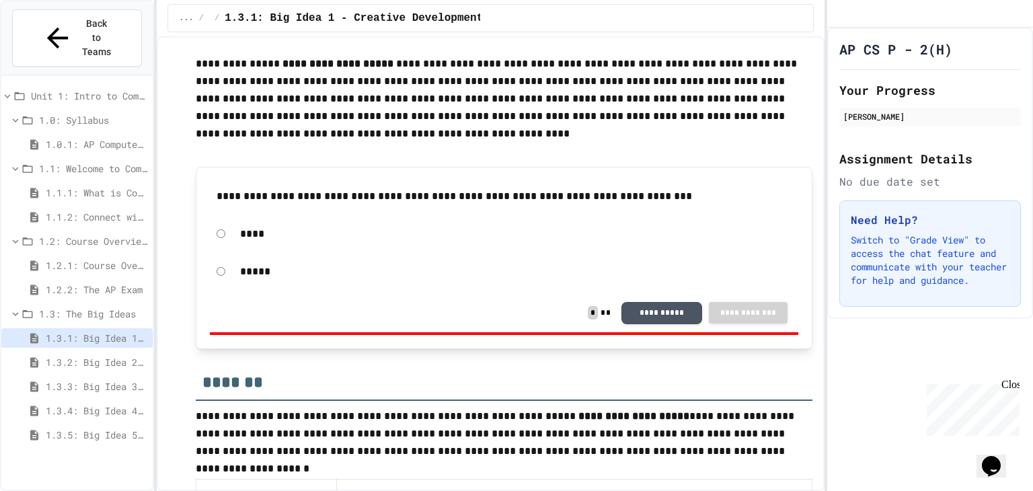
scroll to position [307, 0]
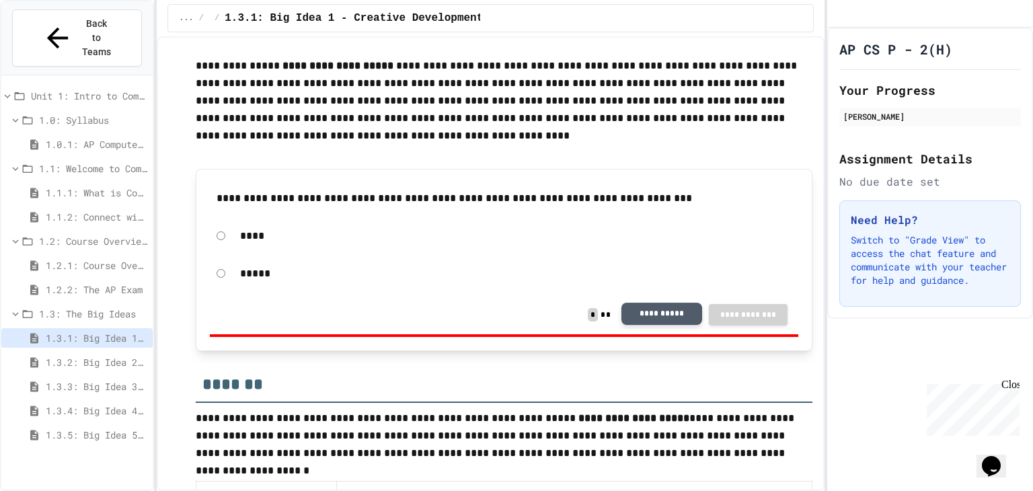
click at [687, 307] on button "**********" at bounding box center [662, 314] width 81 height 23
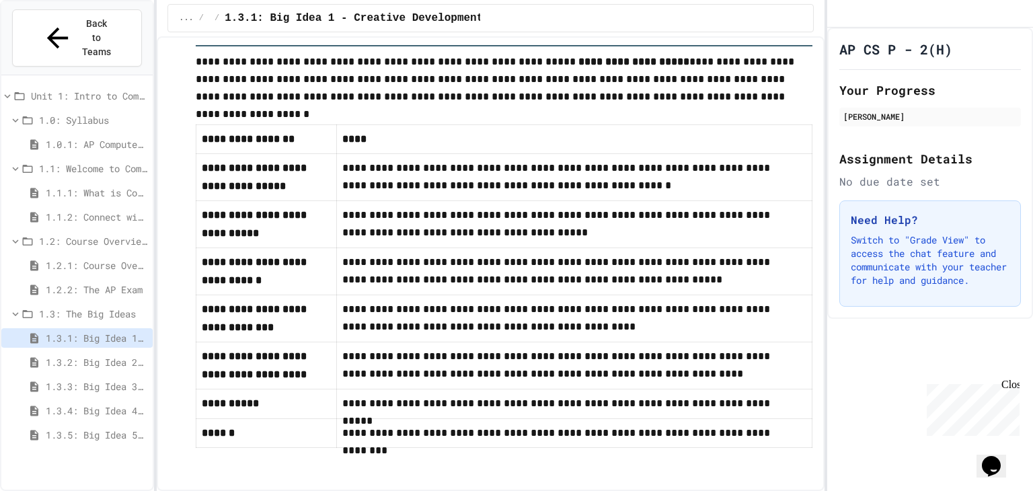
scroll to position [673, 0]
click at [83, 283] on span "1.2.2: The AP Exam" at bounding box center [97, 290] width 102 height 14
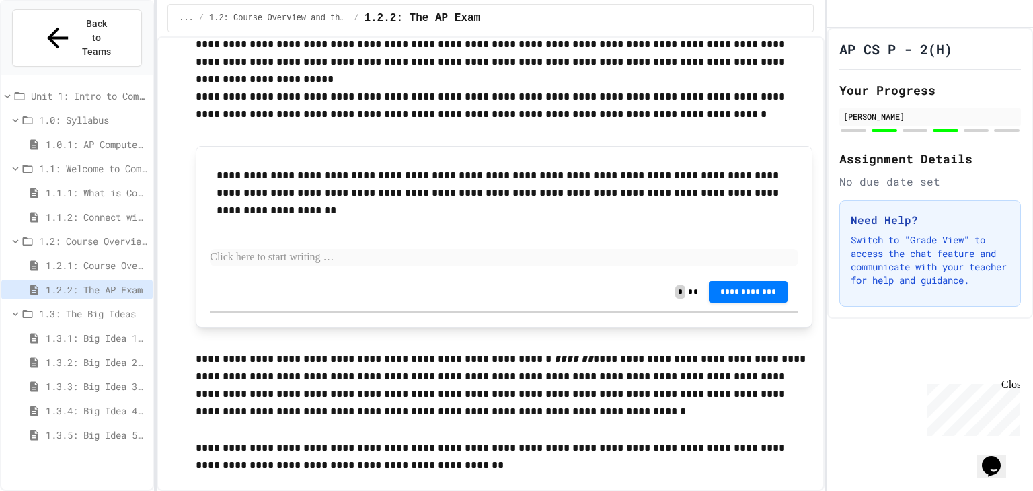
scroll to position [5005, 0]
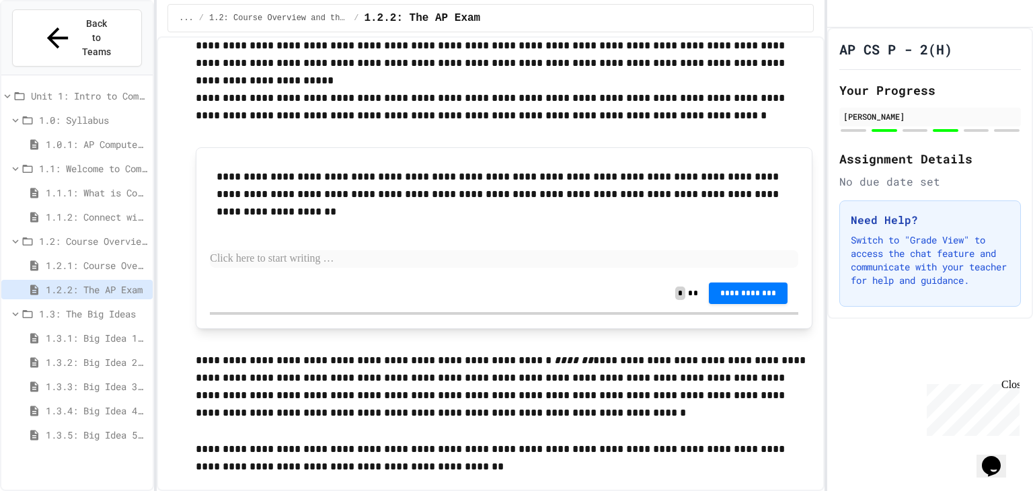
click at [274, 250] on p at bounding box center [504, 258] width 589 height 17
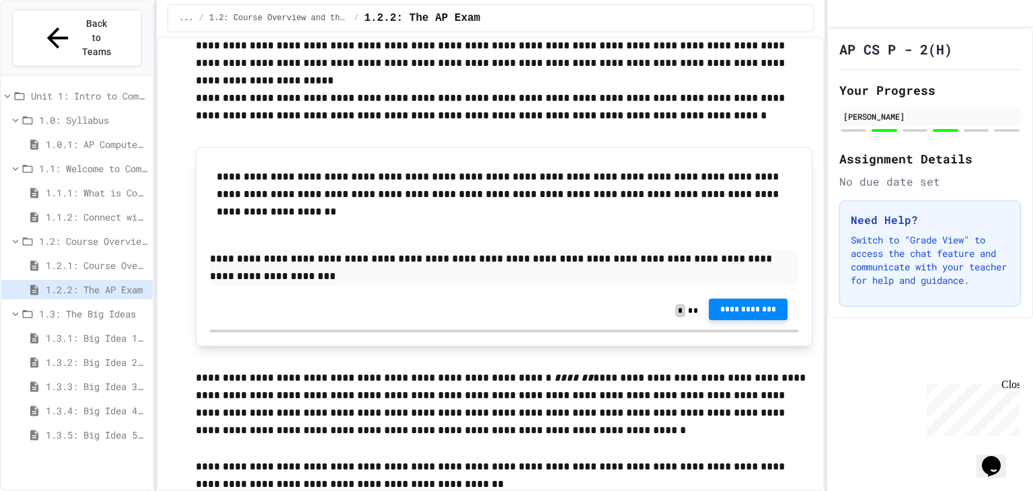
click at [723, 304] on span "**********" at bounding box center [749, 309] width 58 height 11
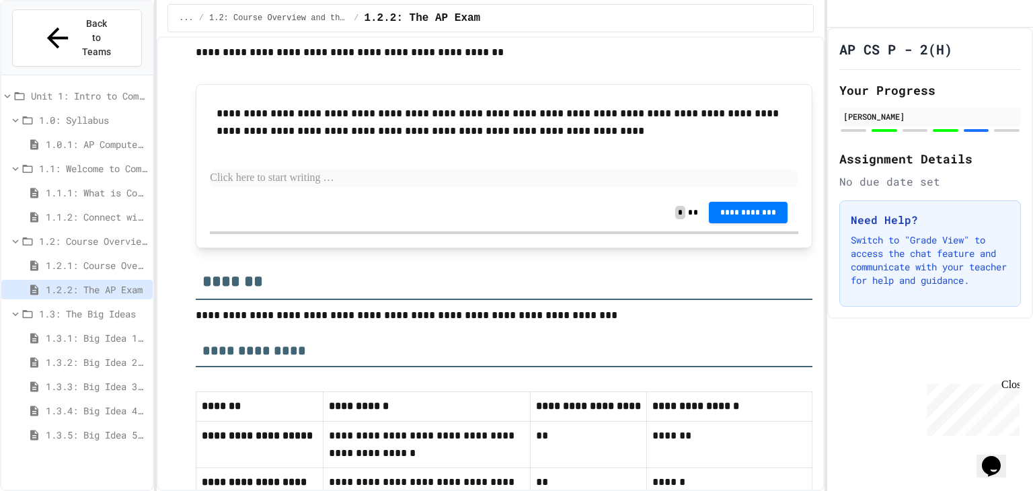
scroll to position [5414, 0]
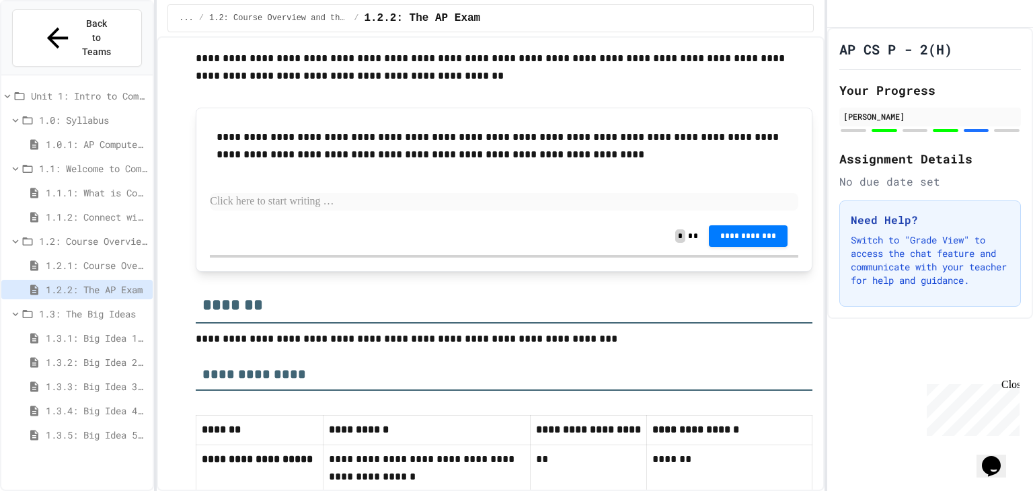
click at [320, 193] on p at bounding box center [504, 201] width 589 height 17
click at [315, 193] on p at bounding box center [504, 201] width 589 height 17
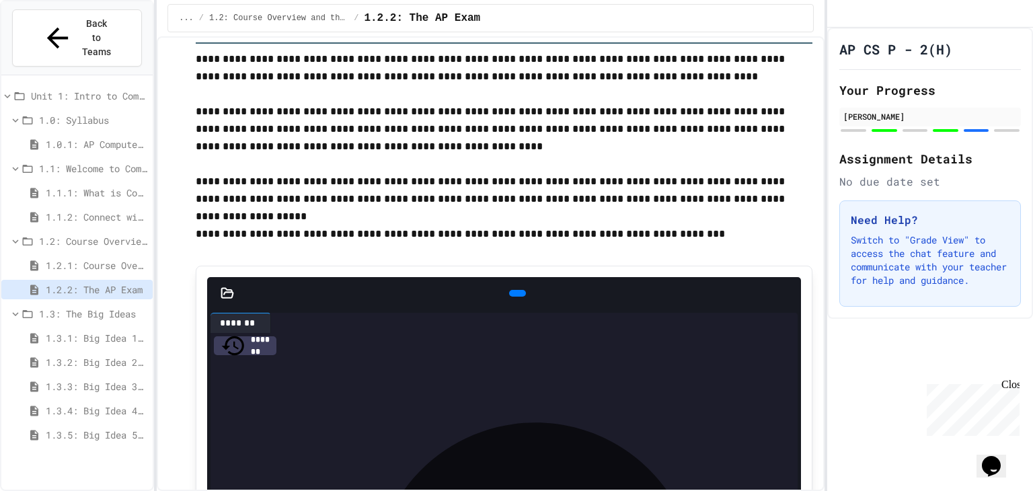
scroll to position [2586, 0]
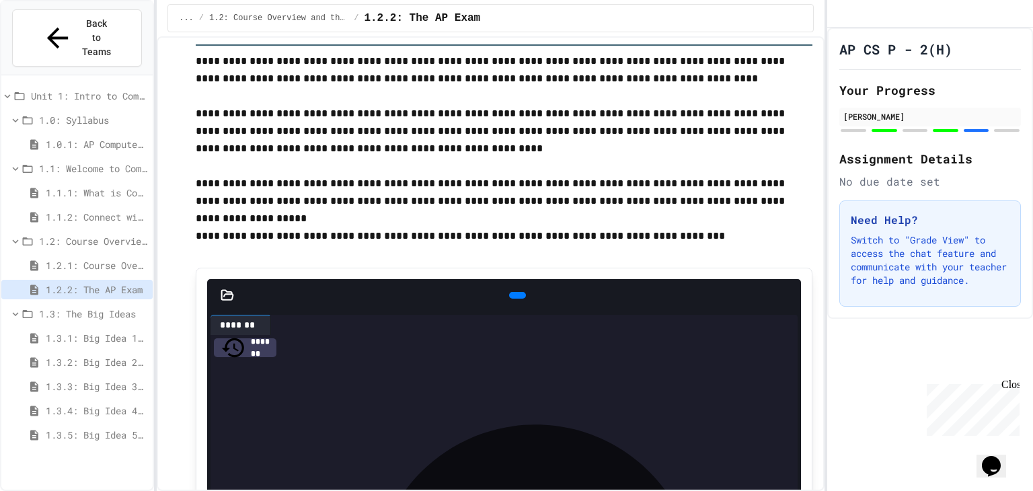
click at [188, 347] on div "**********" at bounding box center [491, 470] width 644 height 6016
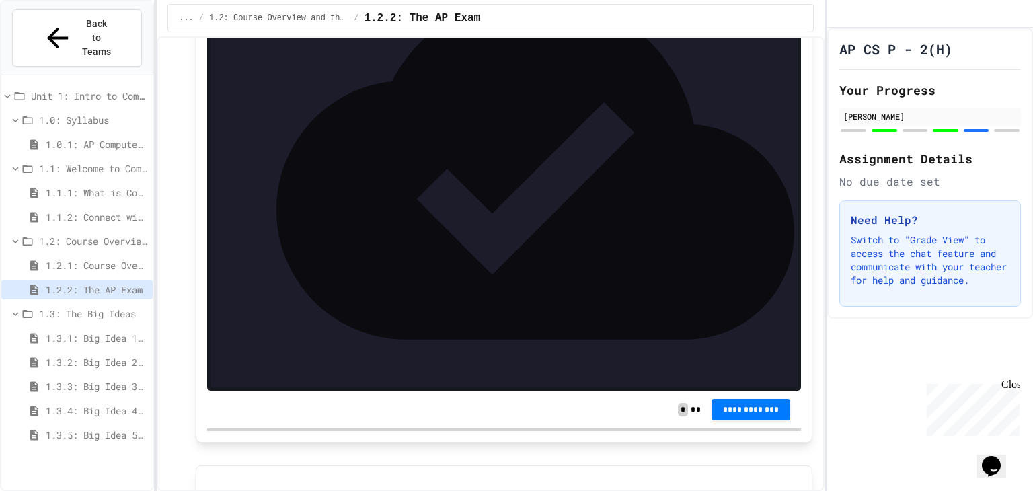
scroll to position [576, 0]
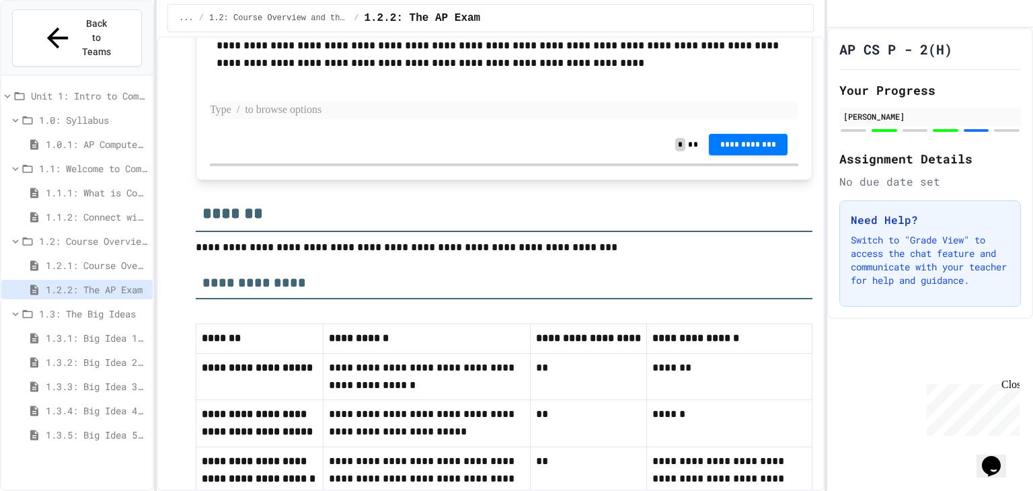
click at [275, 102] on p at bounding box center [504, 110] width 589 height 17
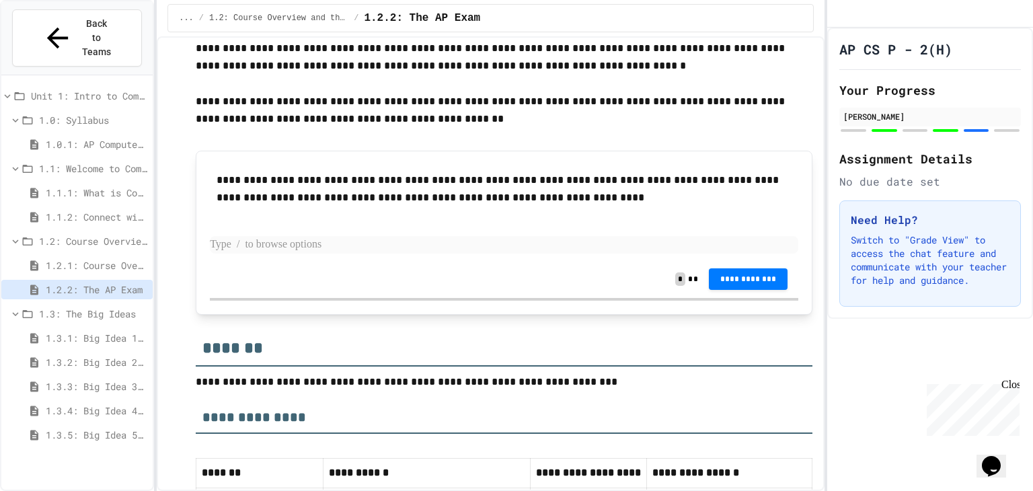
scroll to position [5371, 0]
click at [84, 331] on span "1.3.1: Big Idea 1 - Creative Development" at bounding box center [97, 338] width 102 height 14
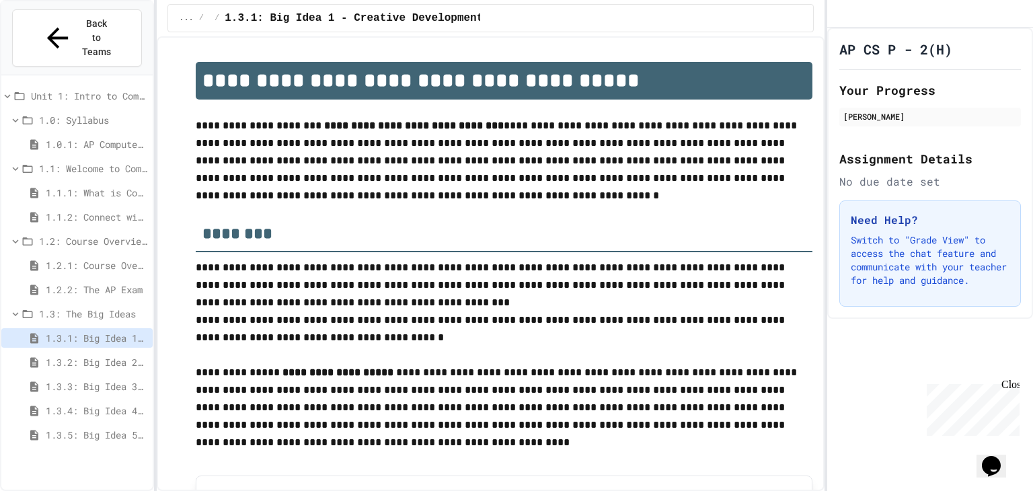
click at [82, 283] on span "1.2.2: The AP Exam" at bounding box center [97, 290] width 102 height 14
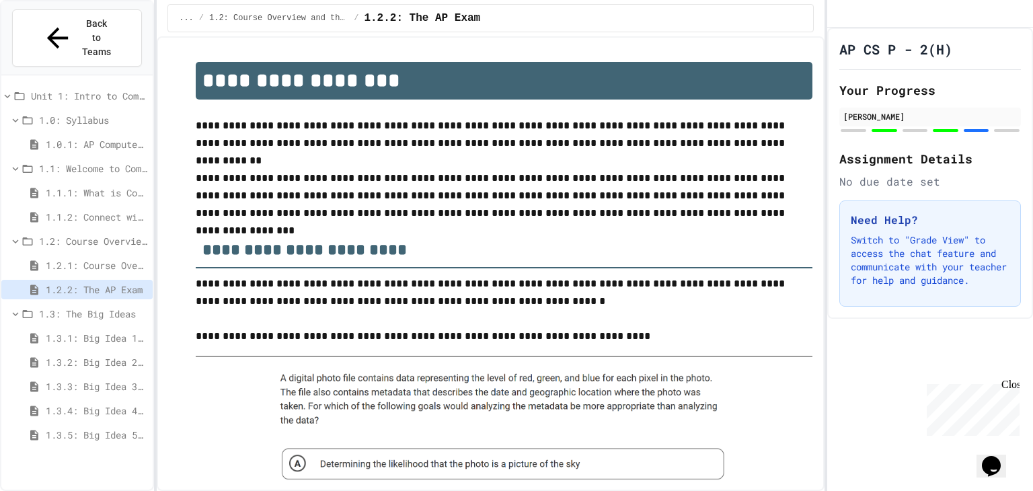
click at [73, 331] on span "1.3.1: Big Idea 1 - Creative Development" at bounding box center [97, 338] width 102 height 14
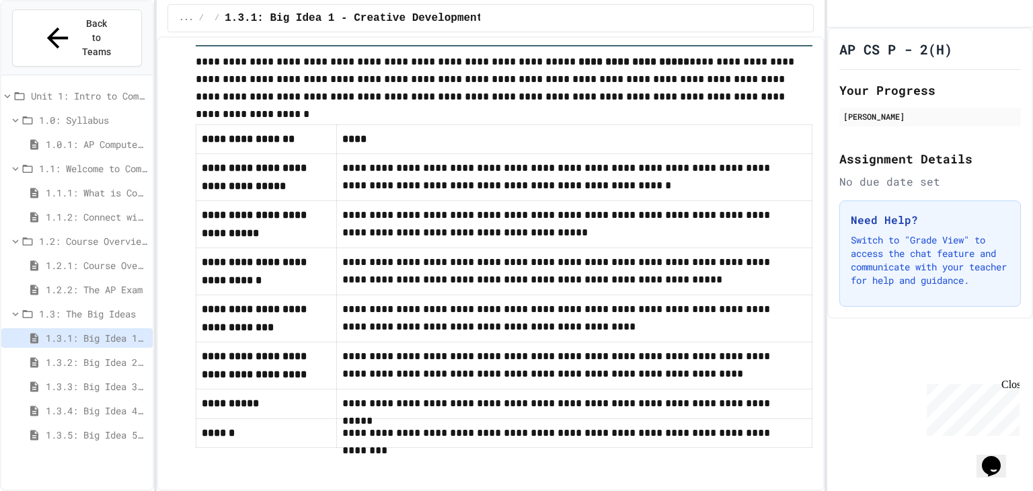
scroll to position [675, 0]
click at [77, 355] on span "1.3.2: Big Idea 2 - Data" at bounding box center [97, 362] width 102 height 14
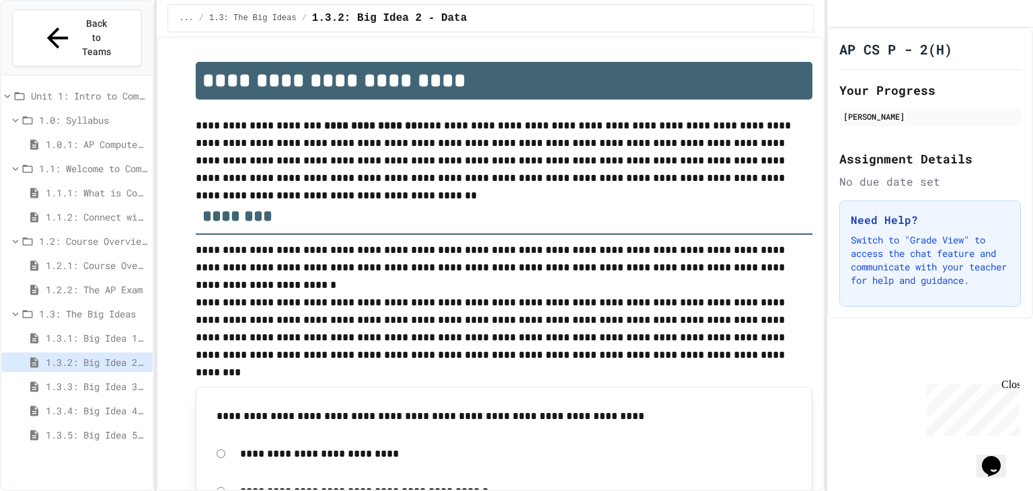
click at [69, 283] on span "1.2.2: The AP Exam" at bounding box center [97, 290] width 102 height 14
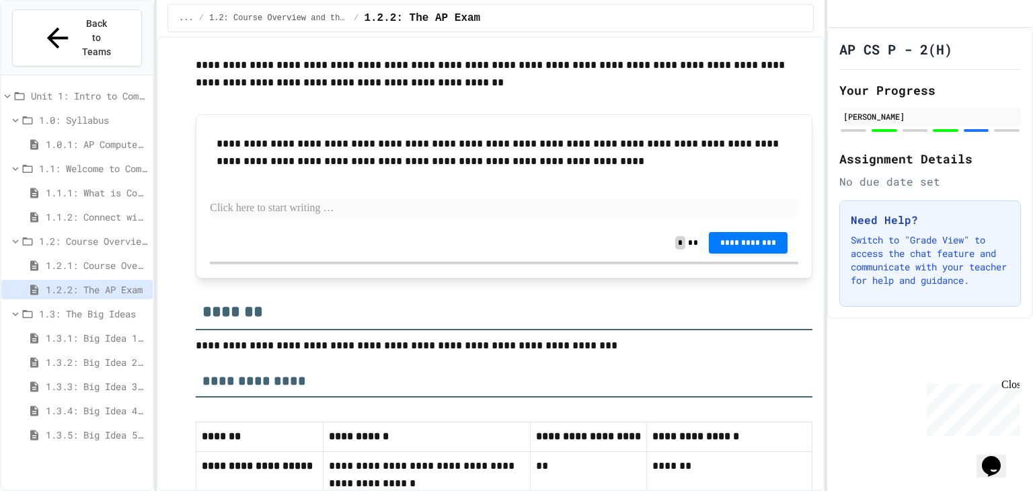
scroll to position [5408, 0]
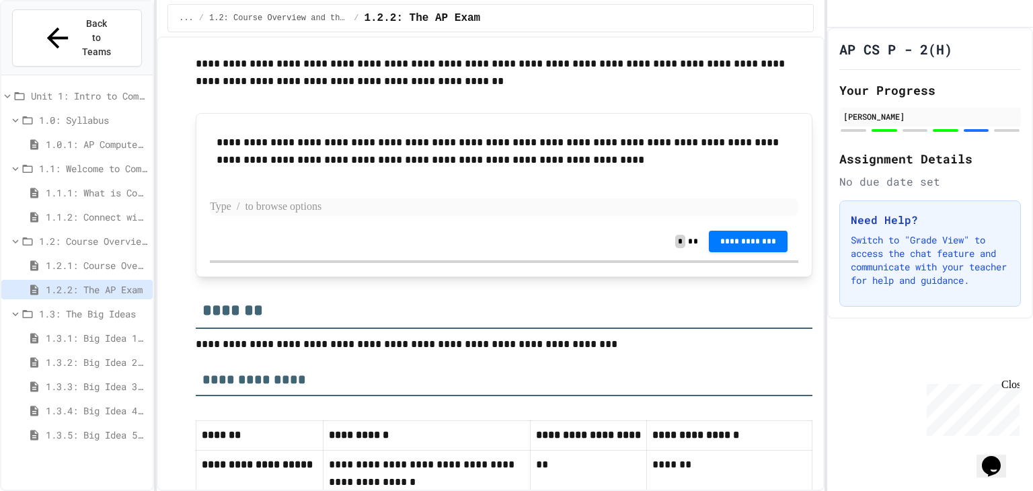
click at [264, 198] on p at bounding box center [504, 206] width 589 height 17
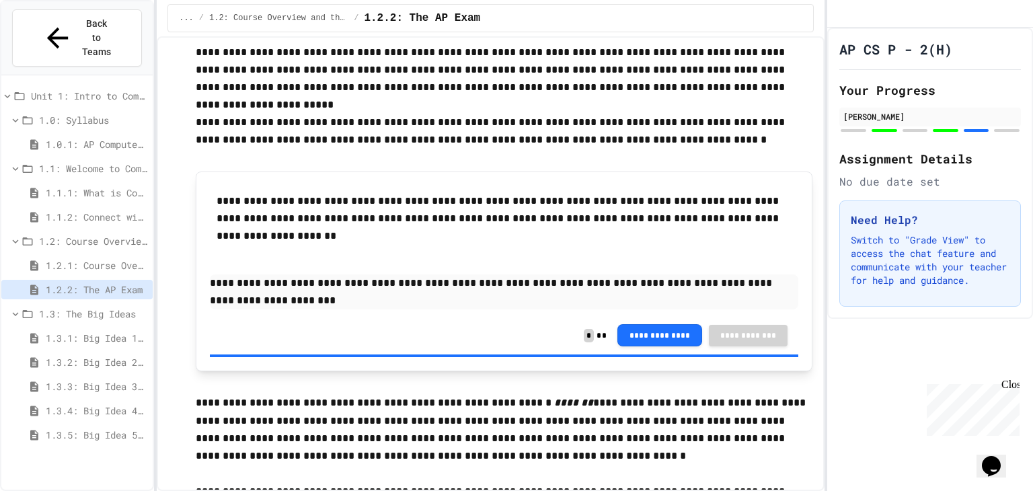
scroll to position [4979, 0]
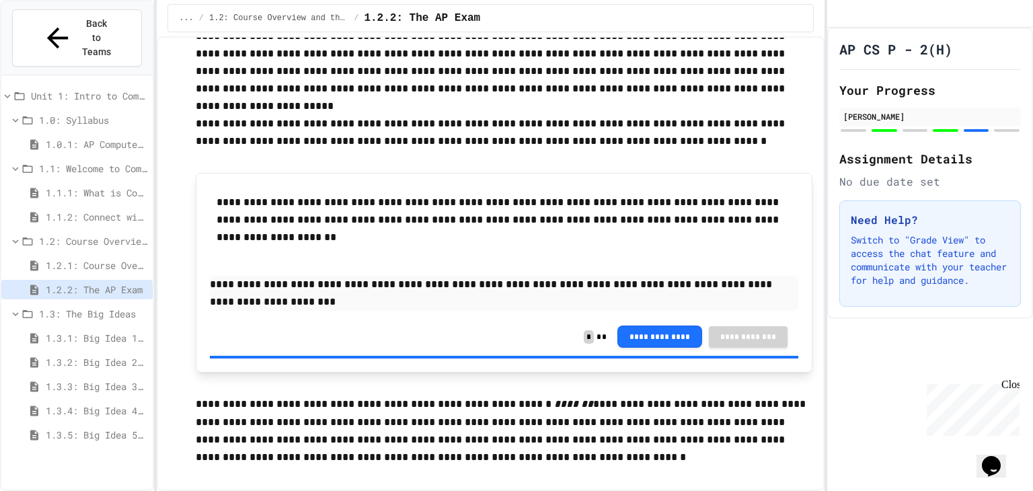
click at [101, 331] on span "1.3.1: Big Idea 1 - Creative Development" at bounding box center [97, 338] width 102 height 14
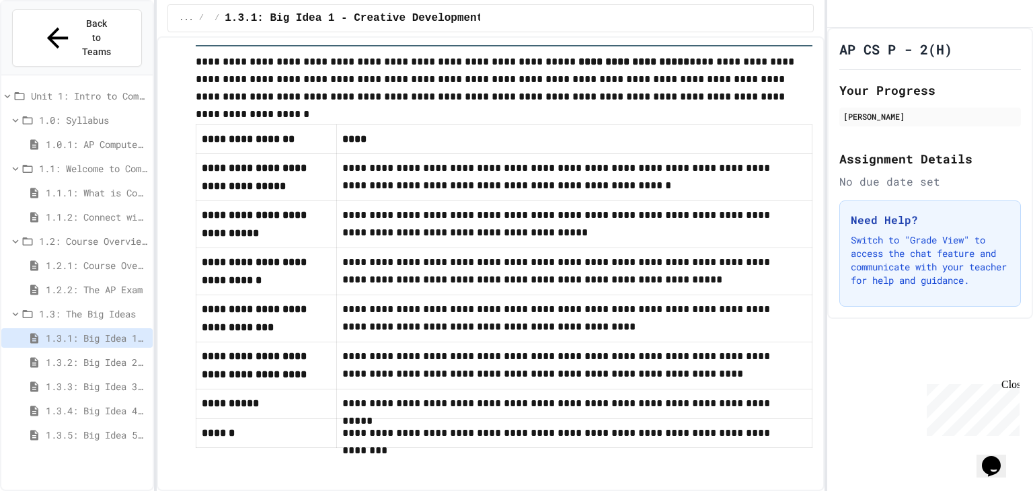
scroll to position [677, 0]
click at [70, 328] on div "1.3.1: Big Idea 1 - Creative Development" at bounding box center [76, 340] width 151 height 24
click at [75, 355] on span "1.3.2: Big Idea 2 - Data" at bounding box center [97, 362] width 102 height 14
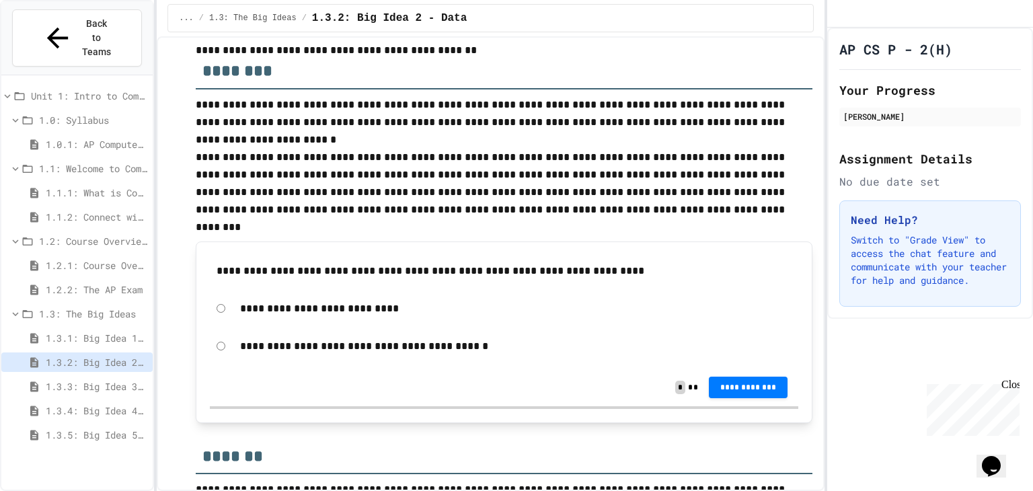
scroll to position [143, 0]
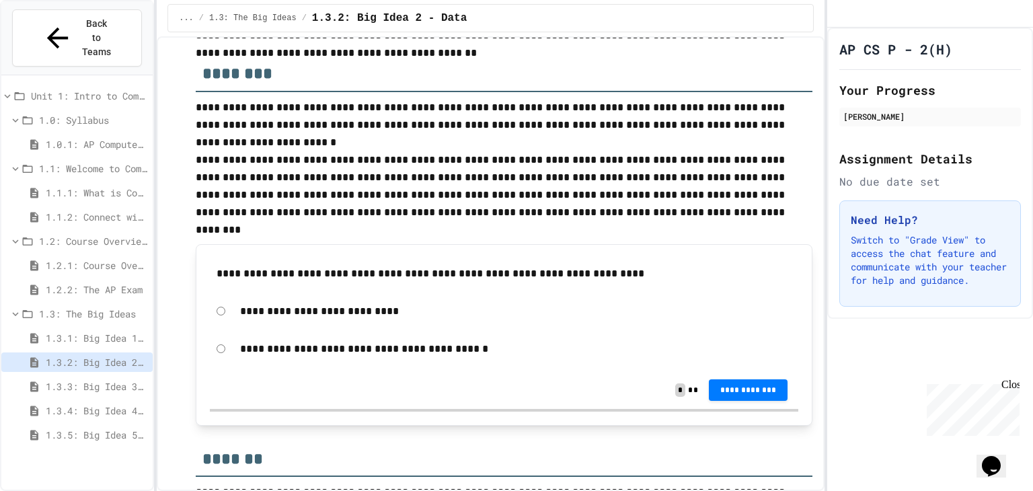
click at [78, 283] on span "1.2.2: The AP Exam" at bounding box center [97, 290] width 102 height 14
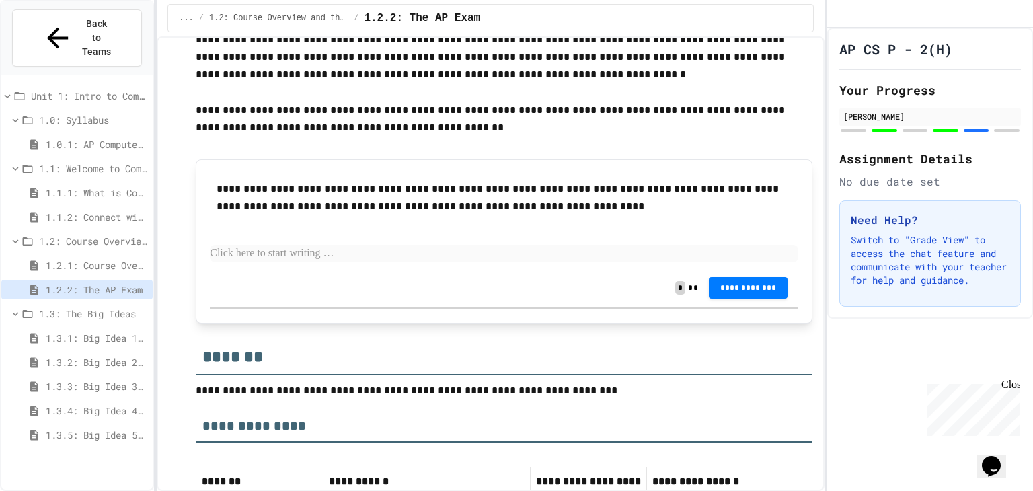
scroll to position [5360, 0]
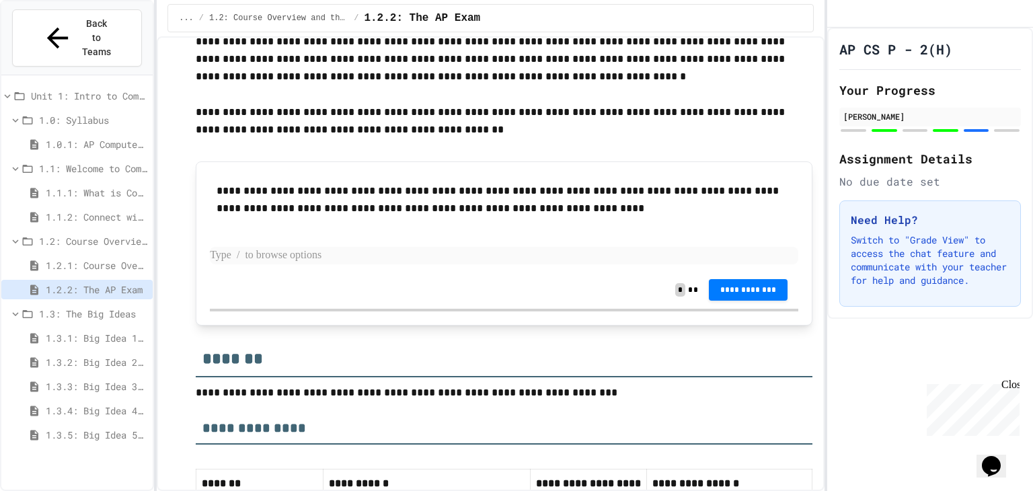
click at [283, 247] on p at bounding box center [504, 255] width 589 height 17
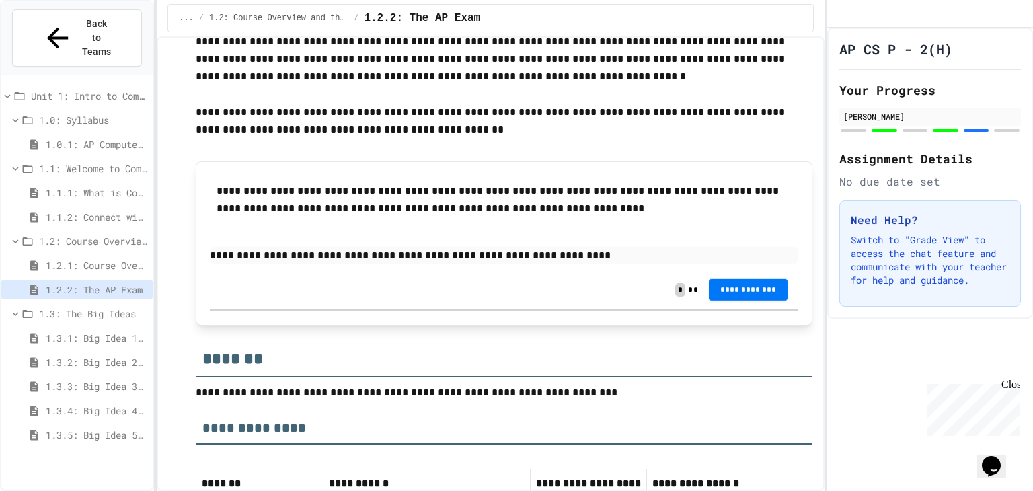
click at [720, 285] on span "**********" at bounding box center [749, 290] width 58 height 11
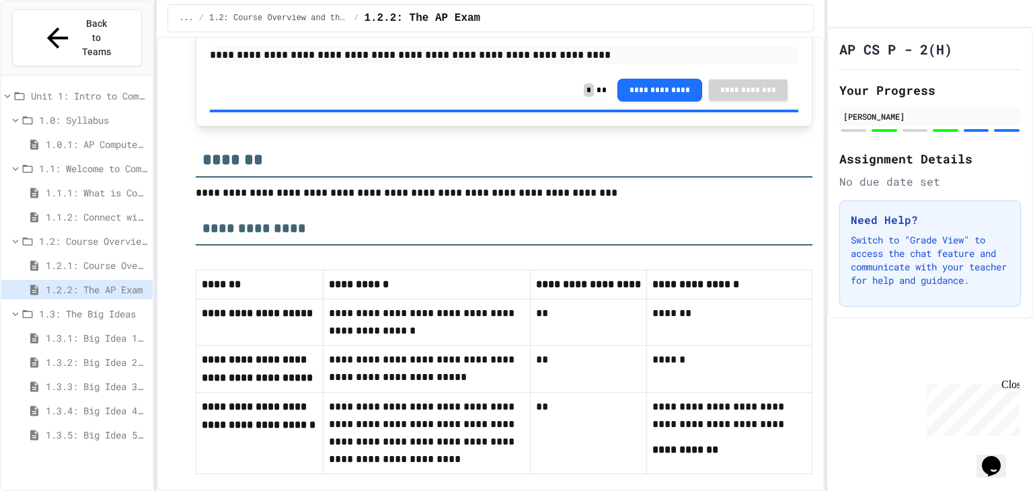
scroll to position [5560, 0]
click at [63, 355] on span "1.3.2: Big Idea 2 - Data" at bounding box center [97, 362] width 102 height 14
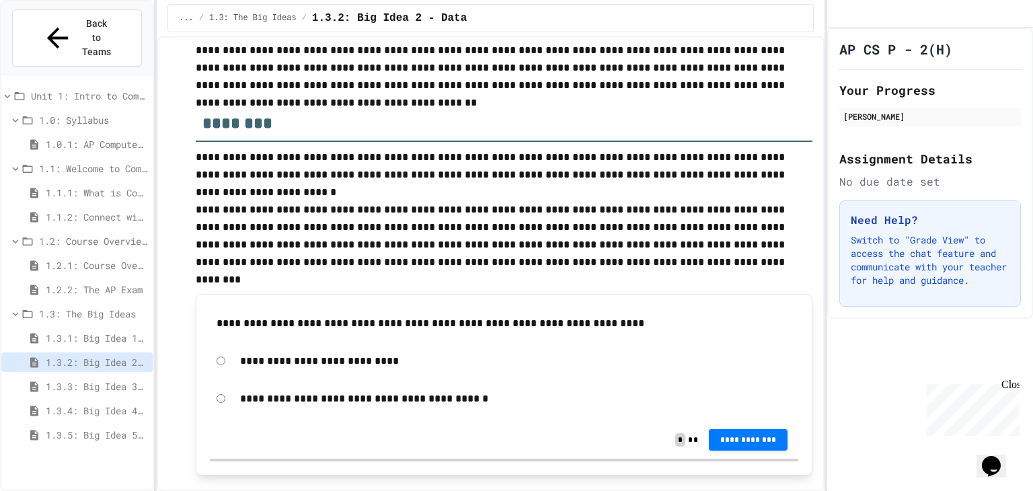
scroll to position [91, 0]
